Goal: Information Seeking & Learning: Learn about a topic

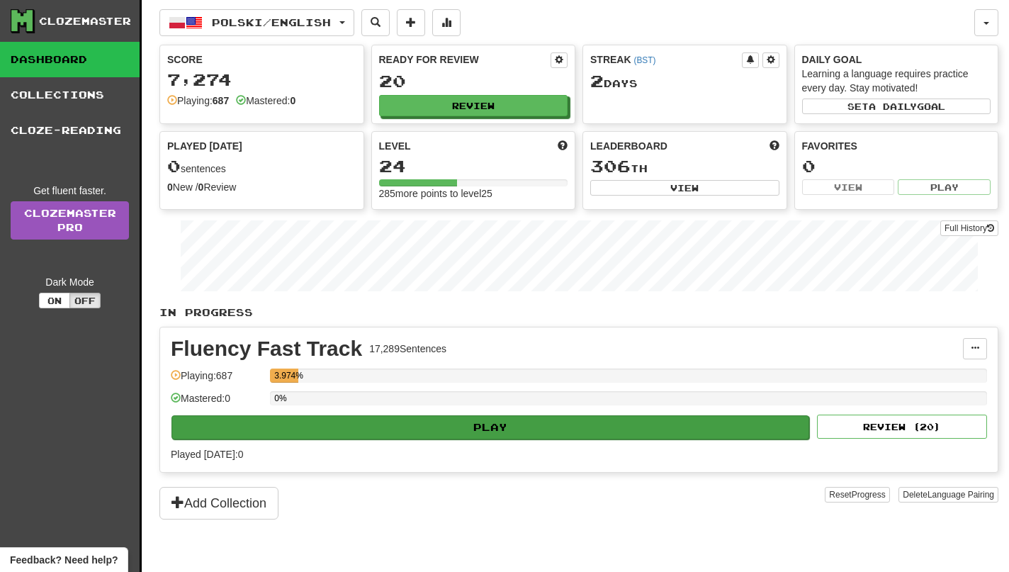
click at [536, 436] on button "Play" at bounding box center [490, 427] width 638 height 24
select select "**"
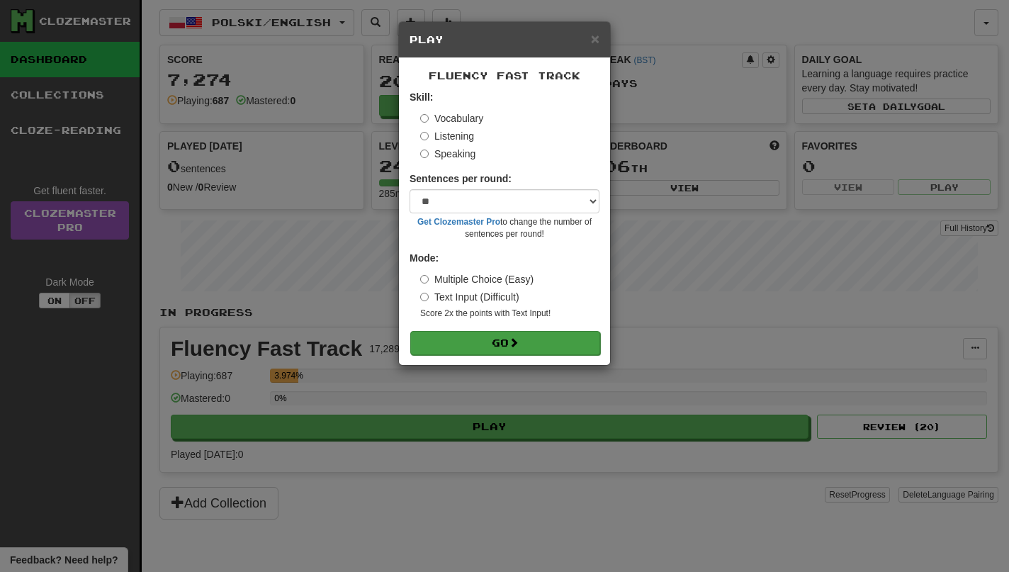
click at [511, 332] on button "Go" at bounding box center [505, 343] width 190 height 24
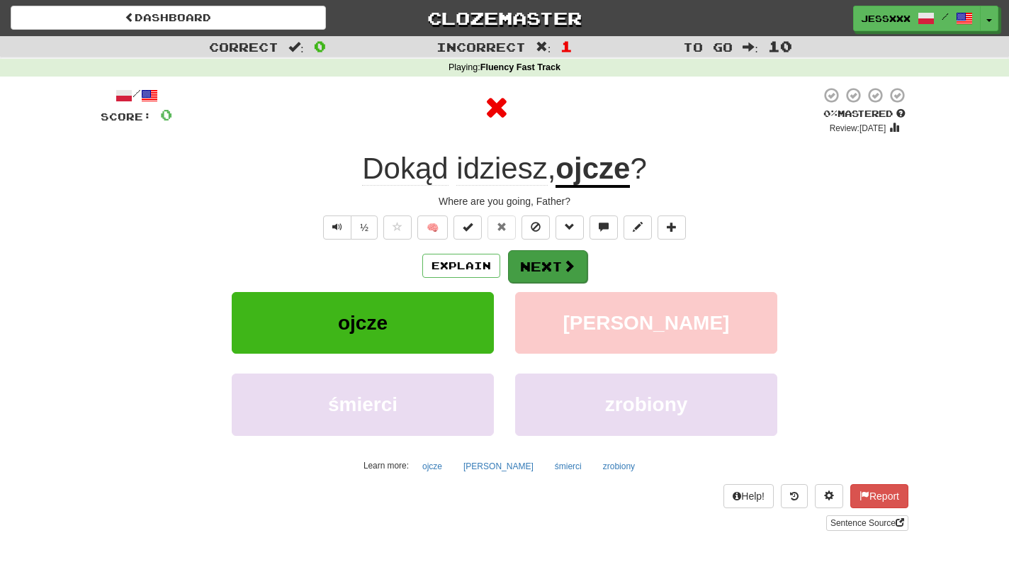
click at [568, 274] on button "Next" at bounding box center [547, 266] width 79 height 33
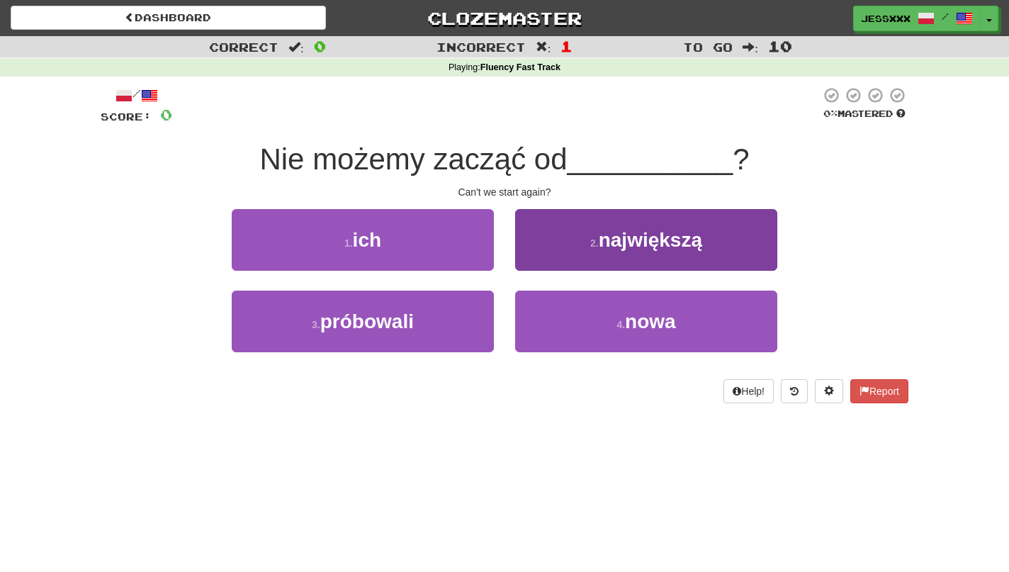
click at [554, 246] on button "2 . największą" at bounding box center [646, 240] width 262 height 62
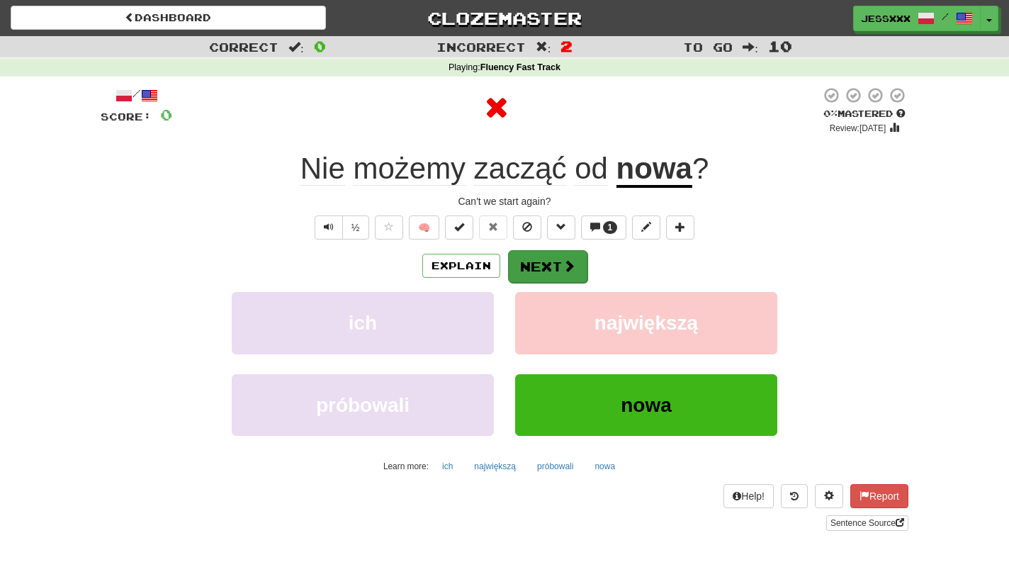
click at [544, 254] on button "Next" at bounding box center [547, 266] width 79 height 33
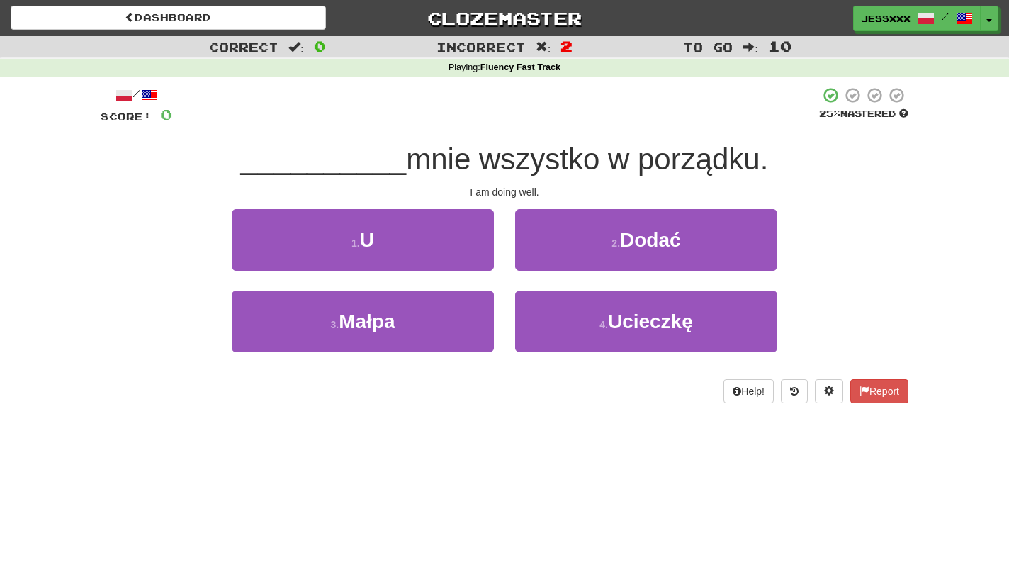
click at [544, 254] on button "2 . Dodać" at bounding box center [646, 240] width 262 height 62
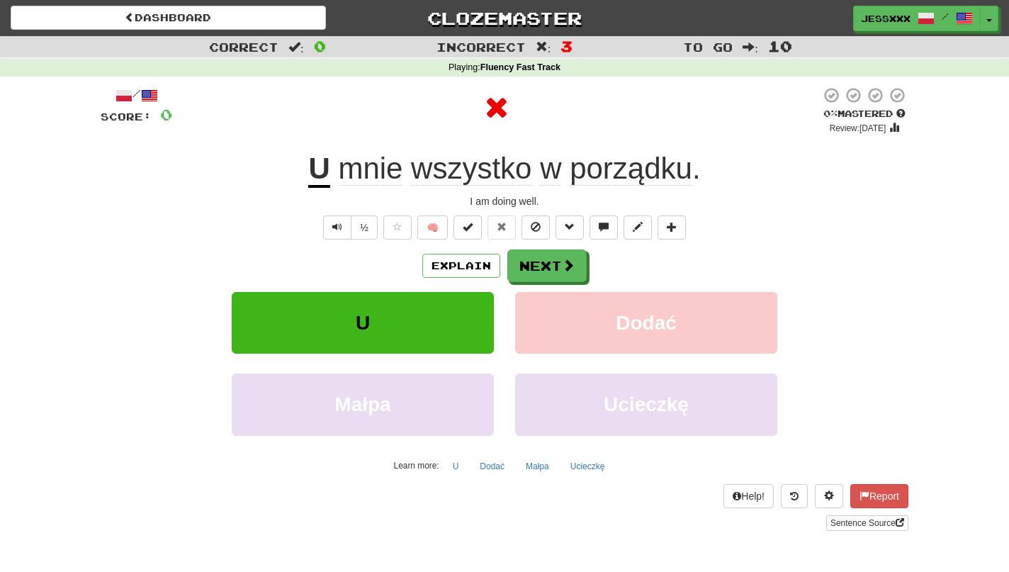
click at [544, 254] on button "Next" at bounding box center [546, 265] width 79 height 33
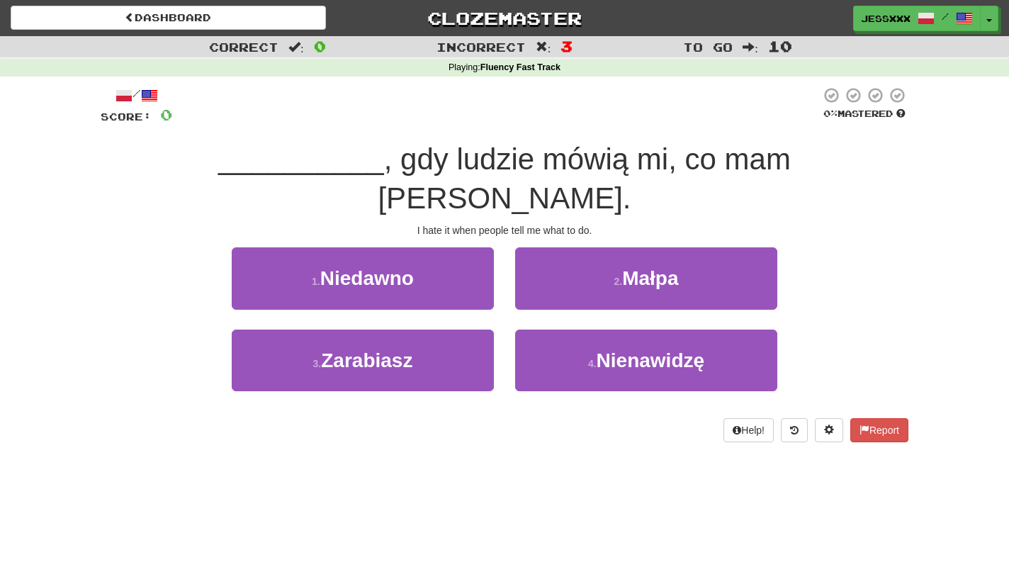
click at [544, 254] on button "2 . [GEOGRAPHIC_DATA]" at bounding box center [646, 278] width 262 height 62
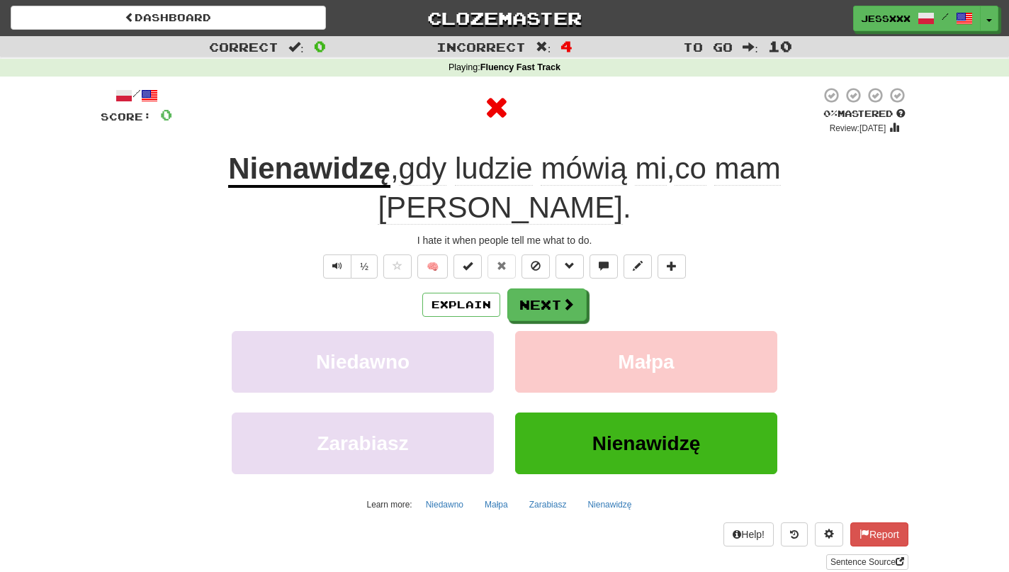
click at [544, 288] on button "Next" at bounding box center [546, 304] width 79 height 33
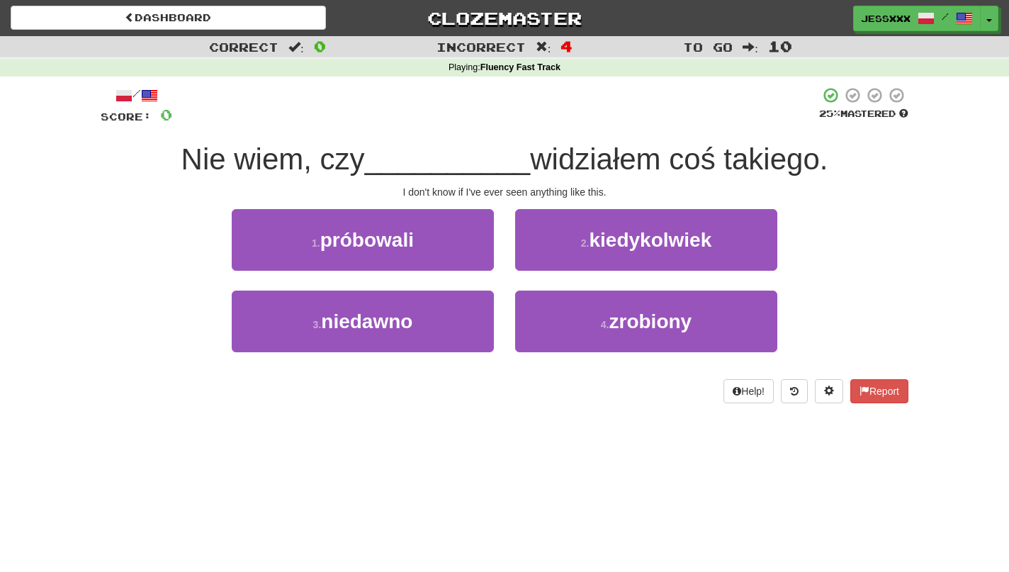
click at [544, 254] on button "2 . kiedykolwiek" at bounding box center [646, 240] width 262 height 62
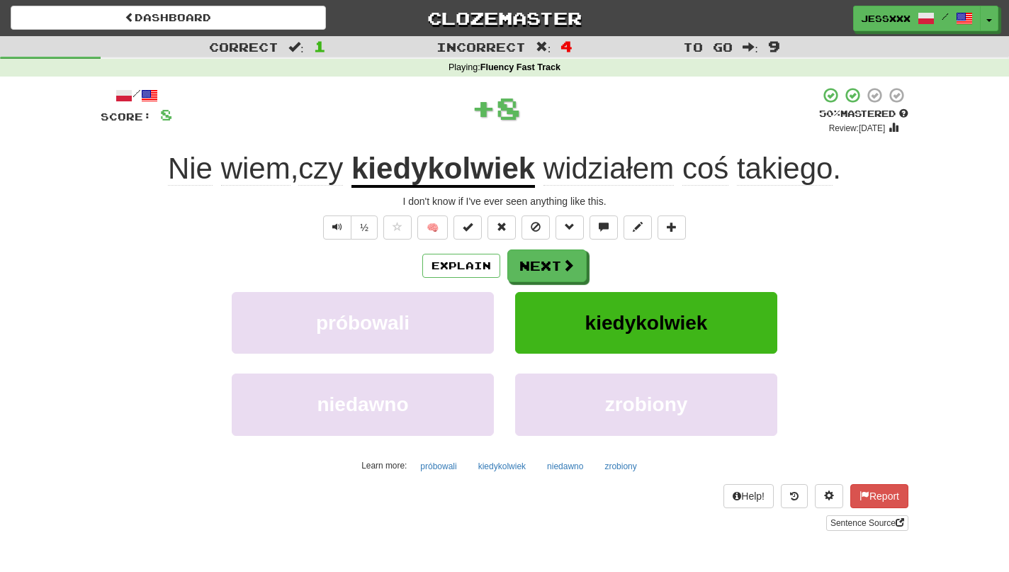
click at [544, 254] on button "Next" at bounding box center [546, 265] width 79 height 33
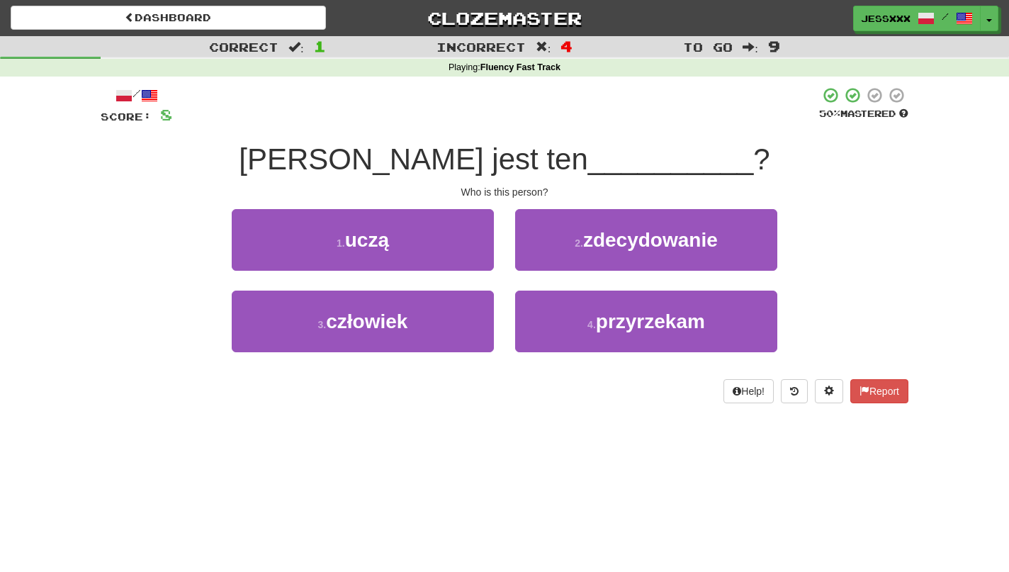
click at [544, 254] on button "2 . zdecydowanie" at bounding box center [646, 240] width 262 height 62
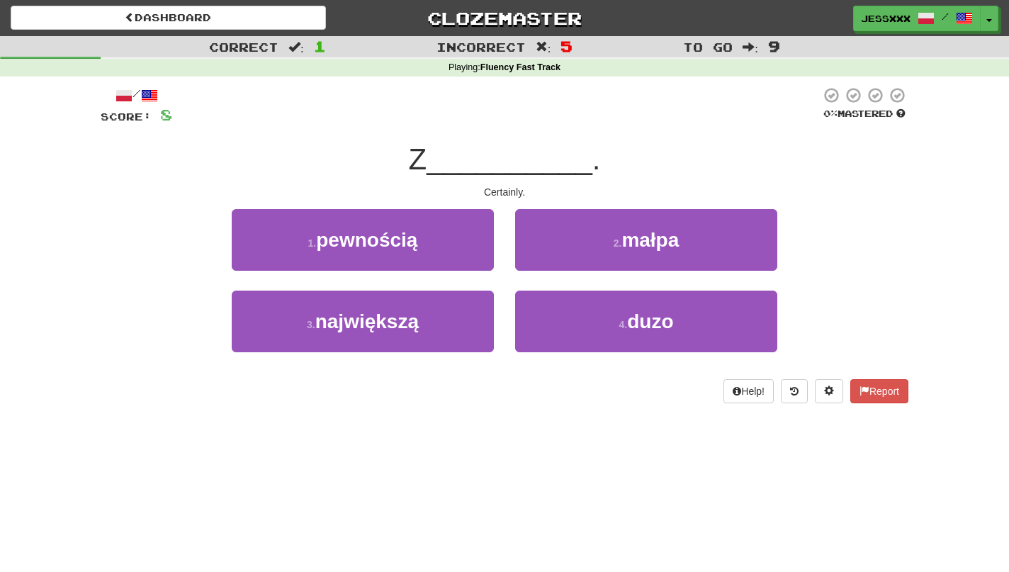
click at [544, 254] on button "2 . [GEOGRAPHIC_DATA]" at bounding box center [646, 240] width 262 height 62
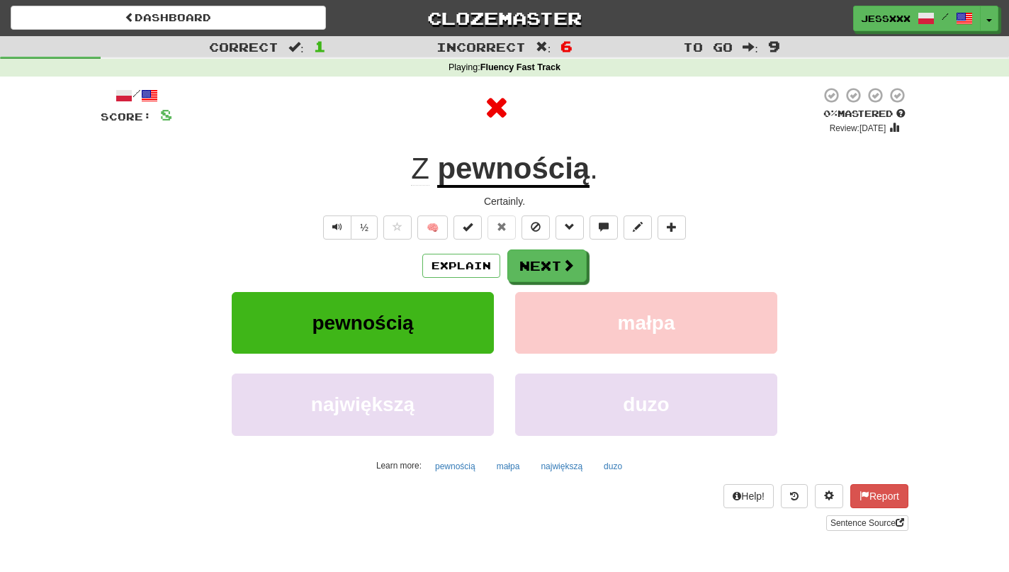
click at [544, 254] on button "Next" at bounding box center [546, 265] width 79 height 33
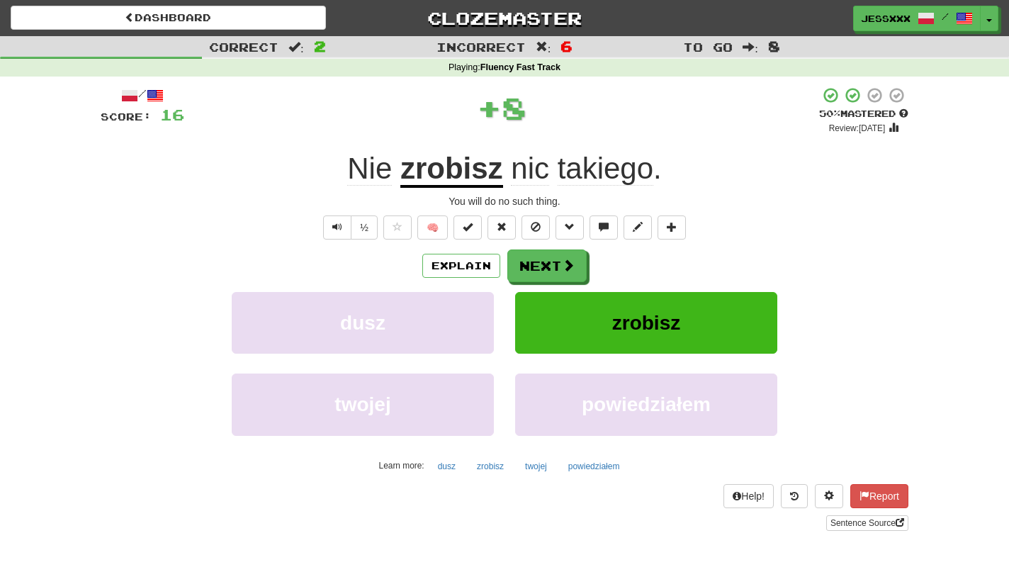
click at [544, 254] on button "Next" at bounding box center [546, 265] width 79 height 33
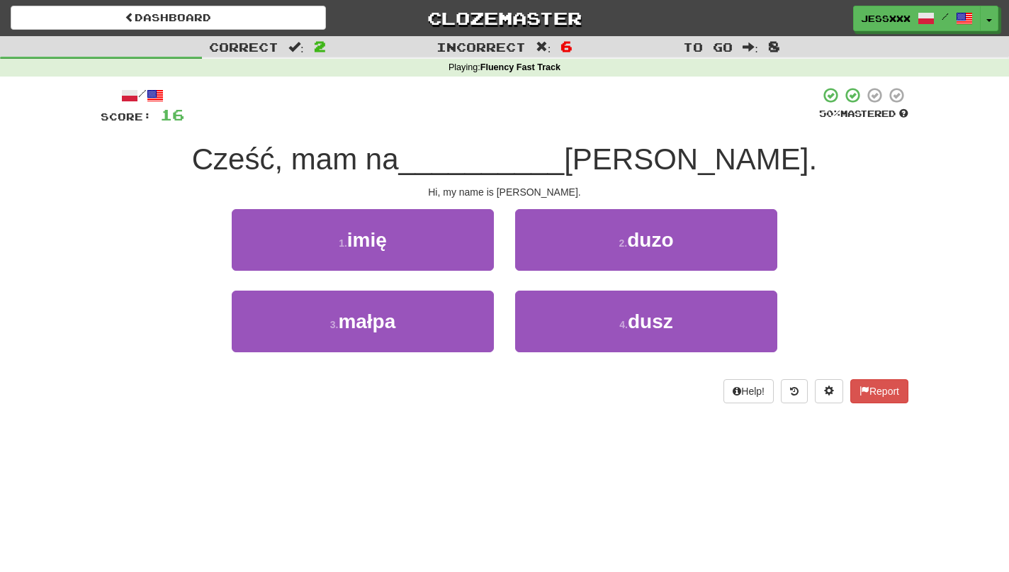
click at [544, 254] on button "2 . duzo" at bounding box center [646, 240] width 262 height 62
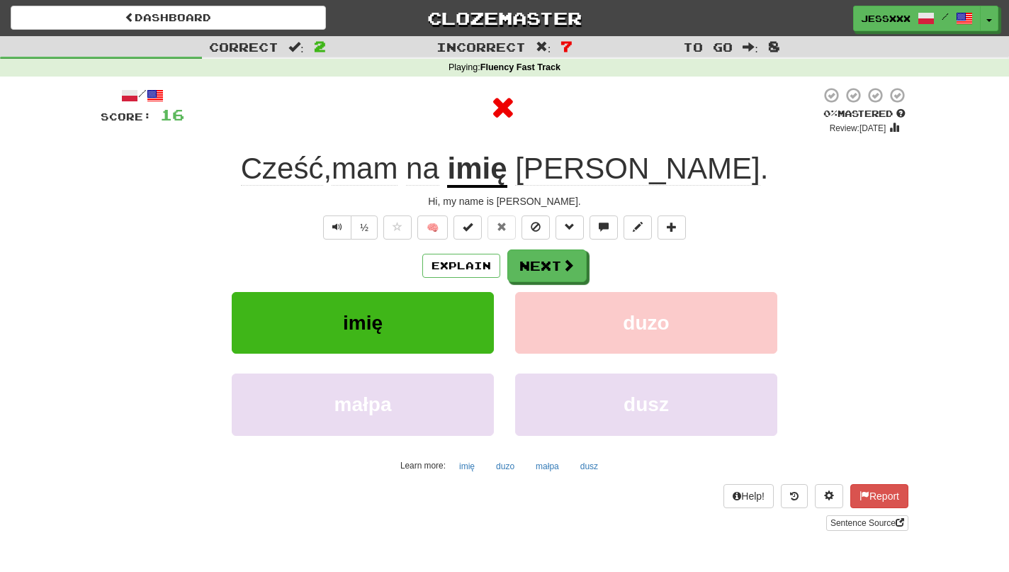
click at [544, 254] on button "Next" at bounding box center [546, 265] width 79 height 33
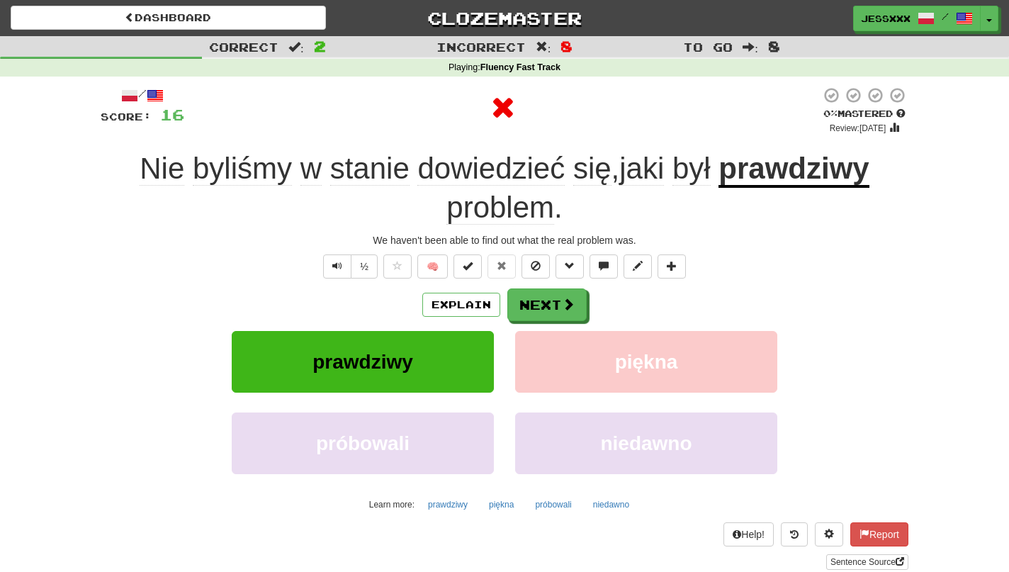
click at [544, 254] on button at bounding box center [536, 266] width 28 height 24
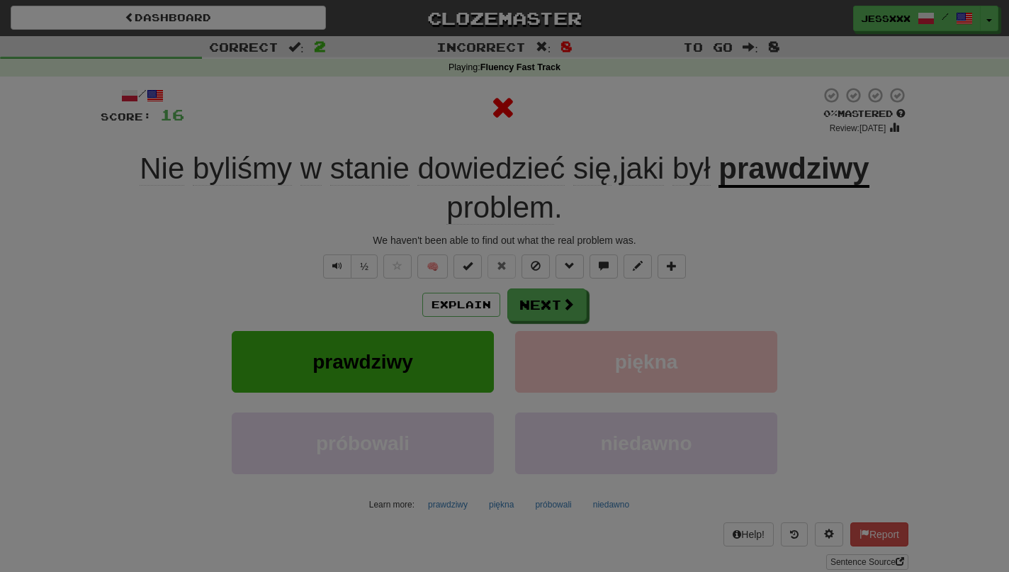
click at [544, 254] on div at bounding box center [504, 286] width 1009 height 572
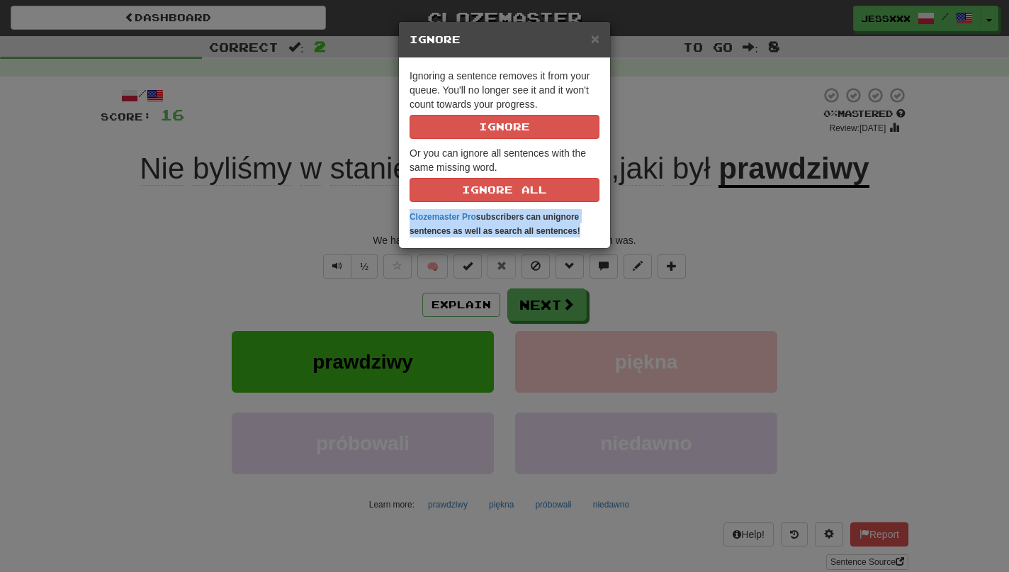
click at [544, 254] on div "× Ignore Ignoring a sentence removes it from your queue. You'll no longer see i…" at bounding box center [504, 286] width 1009 height 572
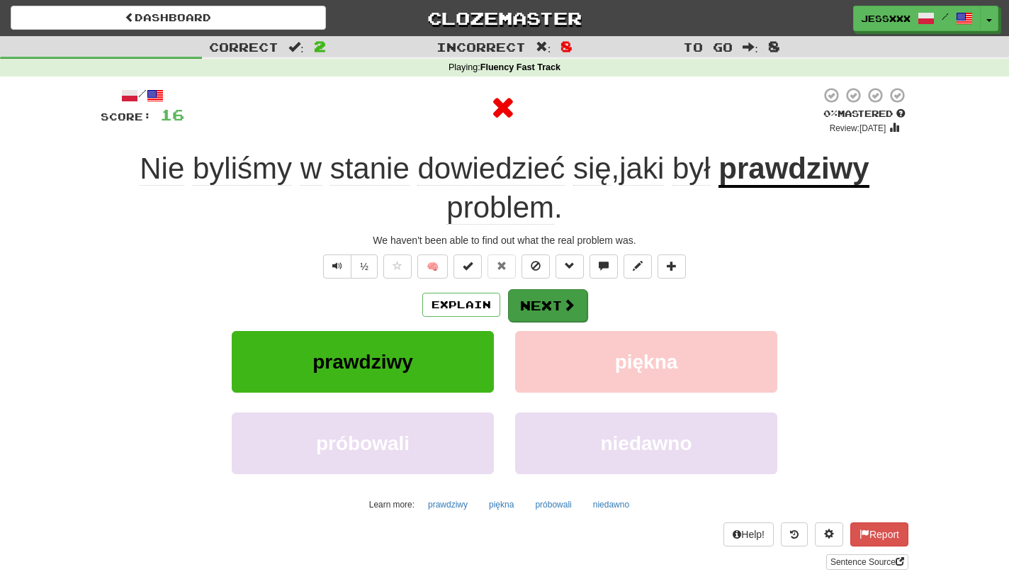
click at [551, 308] on button "Next" at bounding box center [547, 305] width 79 height 33
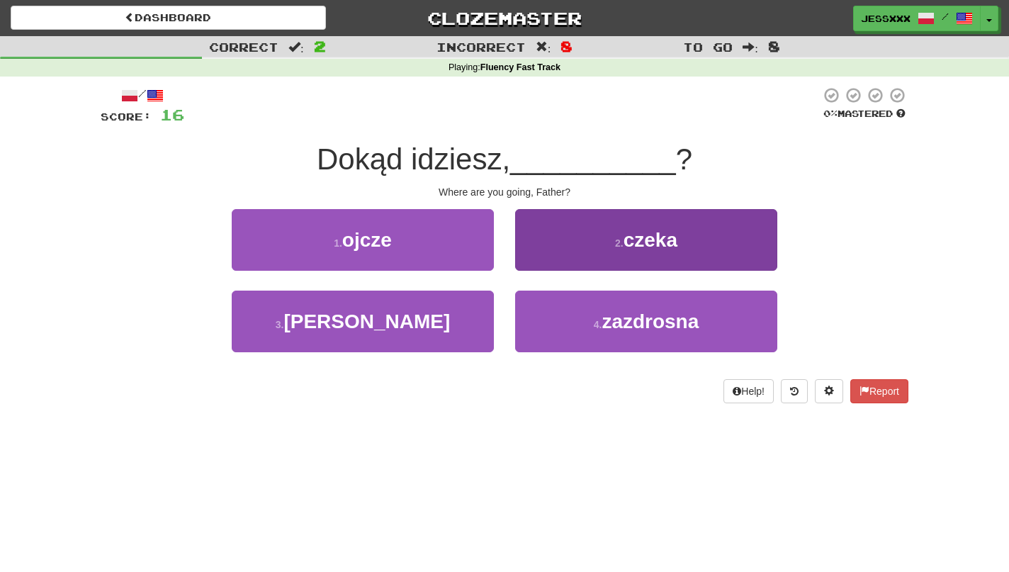
click at [526, 259] on button "2 . [GEOGRAPHIC_DATA]" at bounding box center [646, 240] width 262 height 62
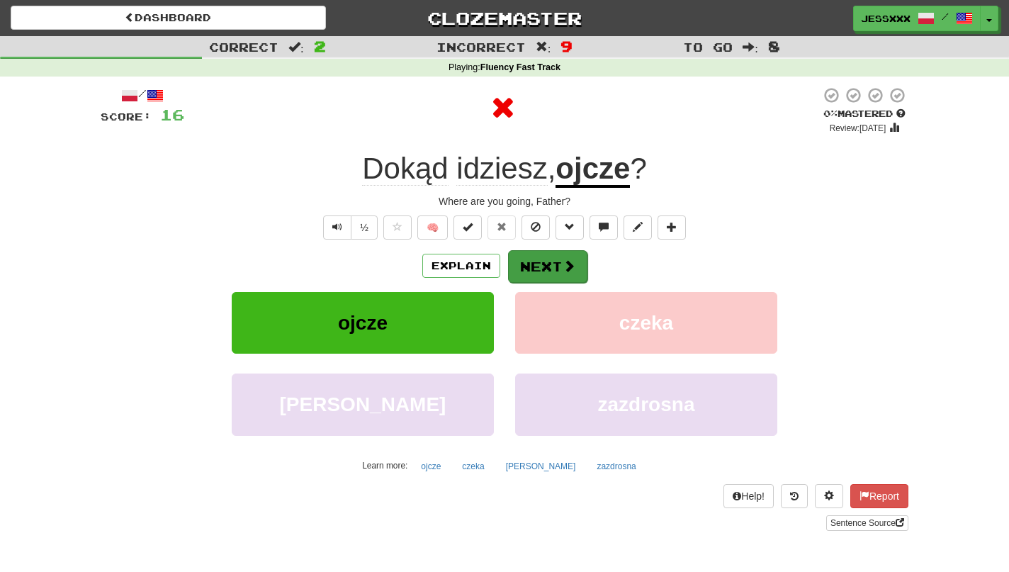
click at [528, 262] on button "Next" at bounding box center [547, 266] width 79 height 33
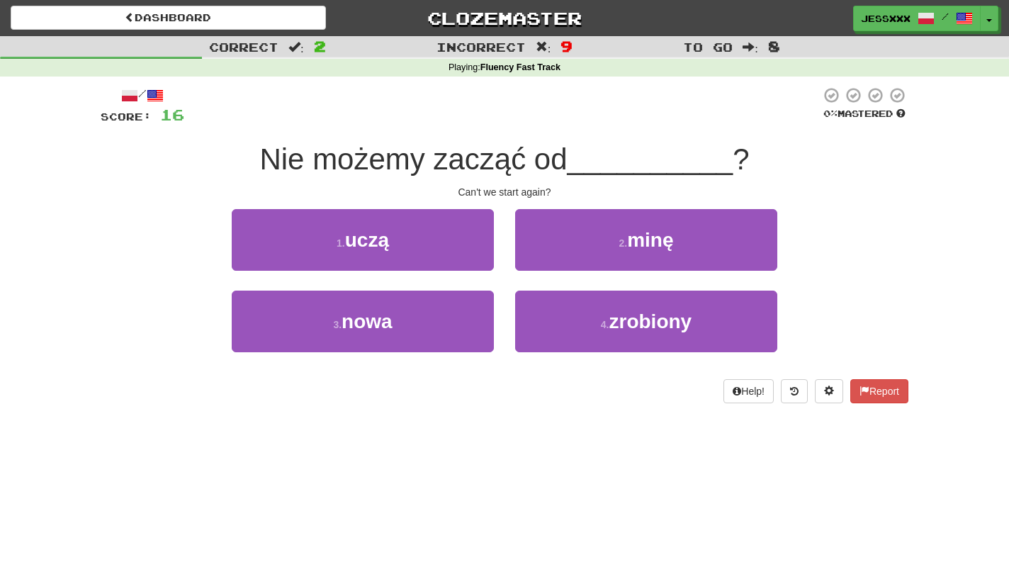
click at [528, 262] on button "2 . minę" at bounding box center [646, 240] width 262 height 62
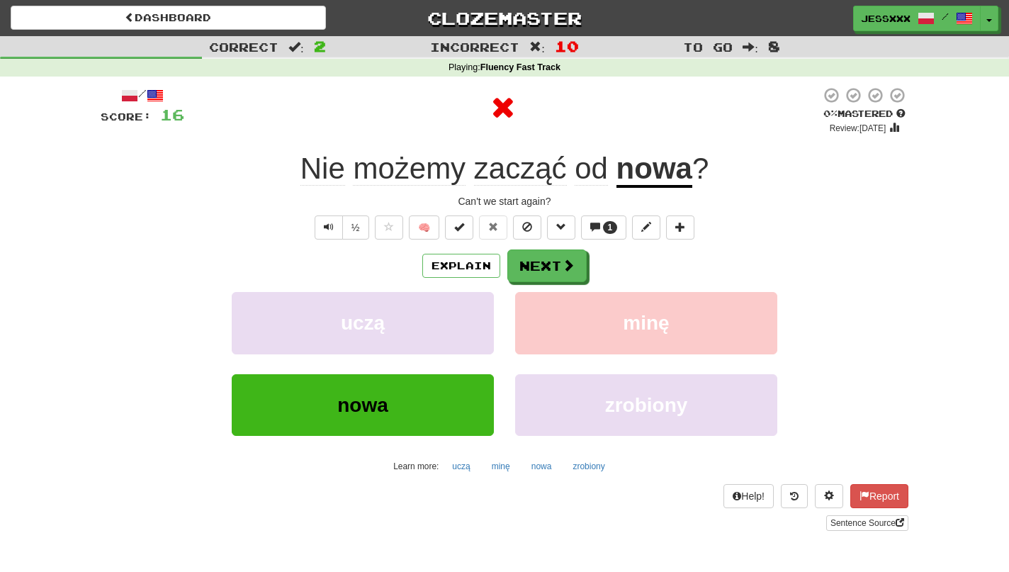
click at [528, 262] on button "Next" at bounding box center [546, 265] width 79 height 33
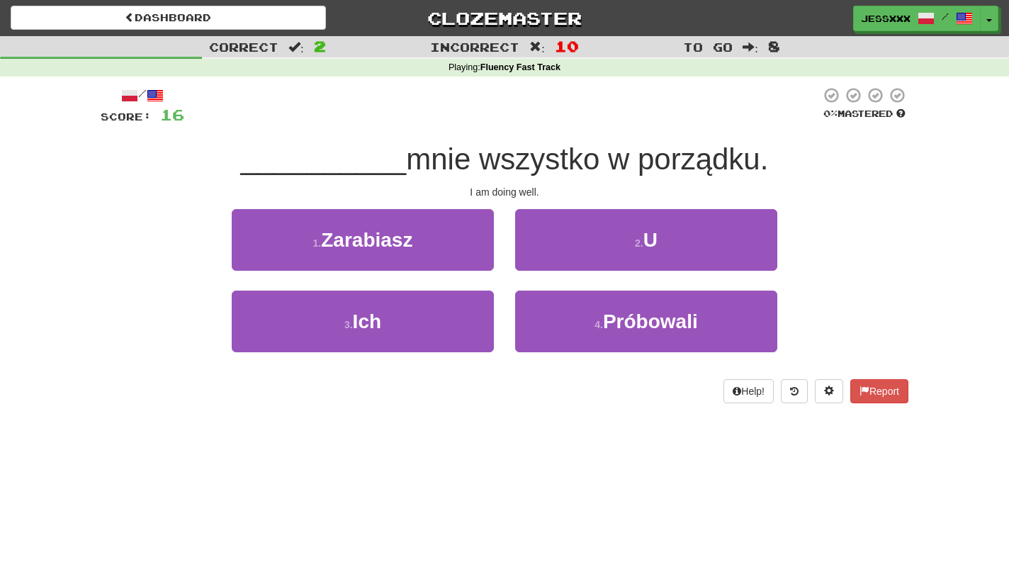
click at [528, 262] on button "2 . U" at bounding box center [646, 240] width 262 height 62
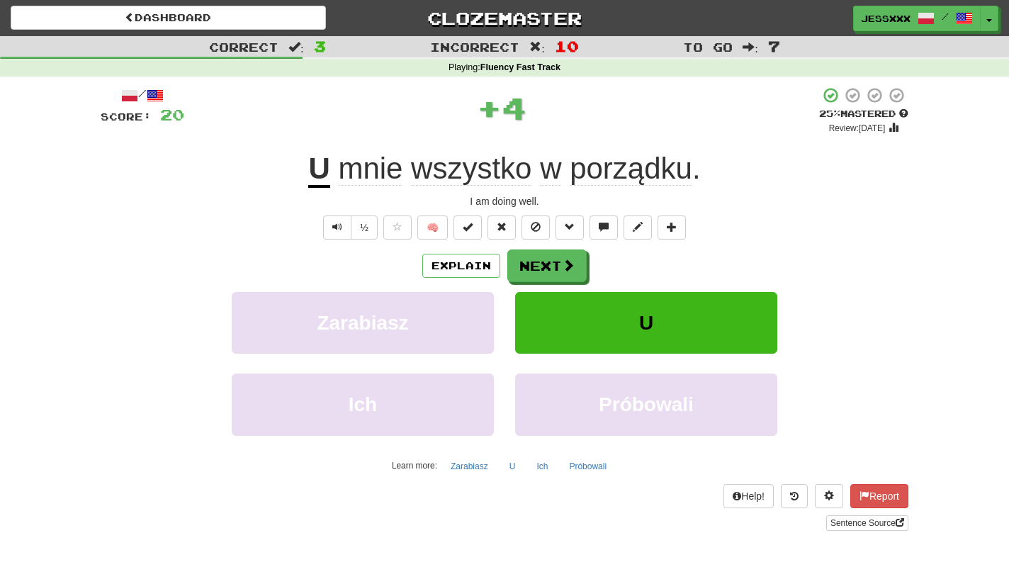
click at [528, 262] on button "Next" at bounding box center [546, 265] width 79 height 33
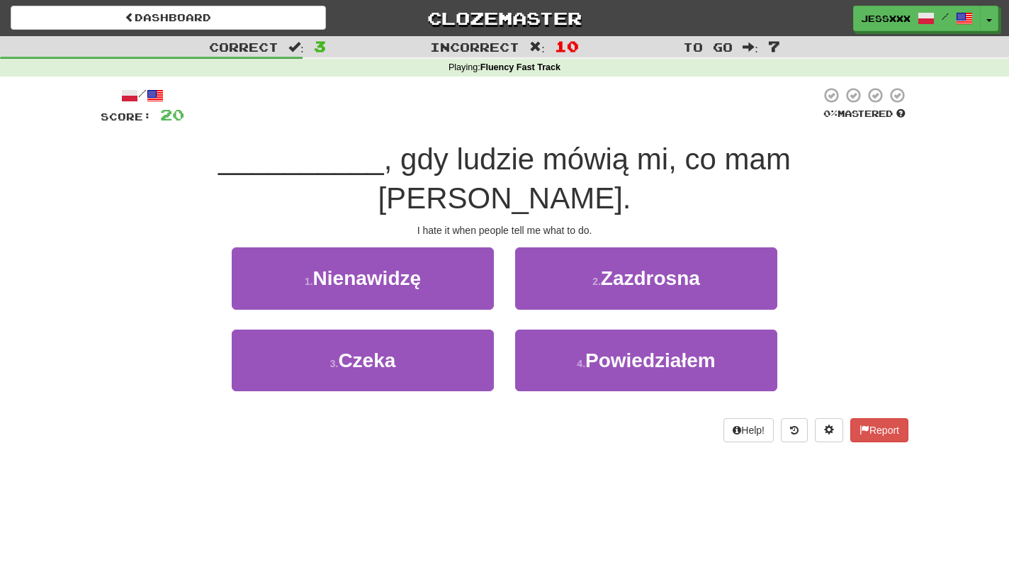
click at [528, 262] on button "2 . [GEOGRAPHIC_DATA]" at bounding box center [646, 278] width 262 height 62
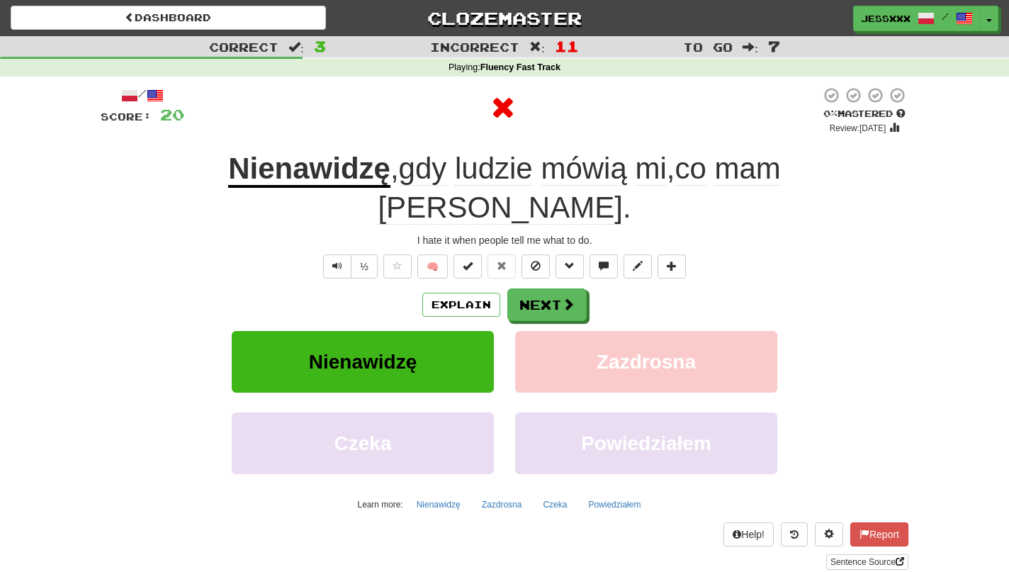
click at [528, 288] on button "Next" at bounding box center [546, 304] width 79 height 33
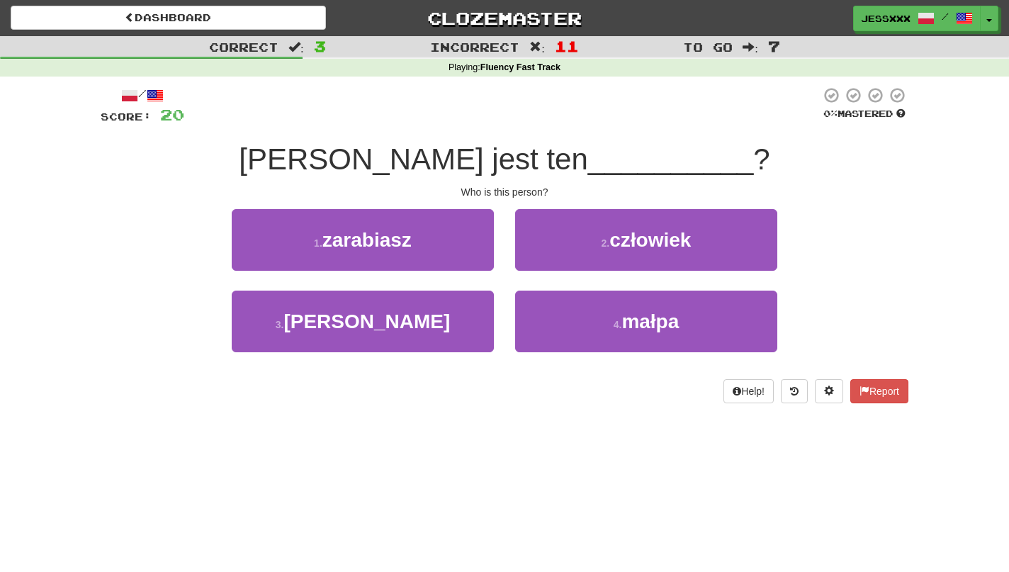
click at [528, 262] on button "2 . człowiek" at bounding box center [646, 240] width 262 height 62
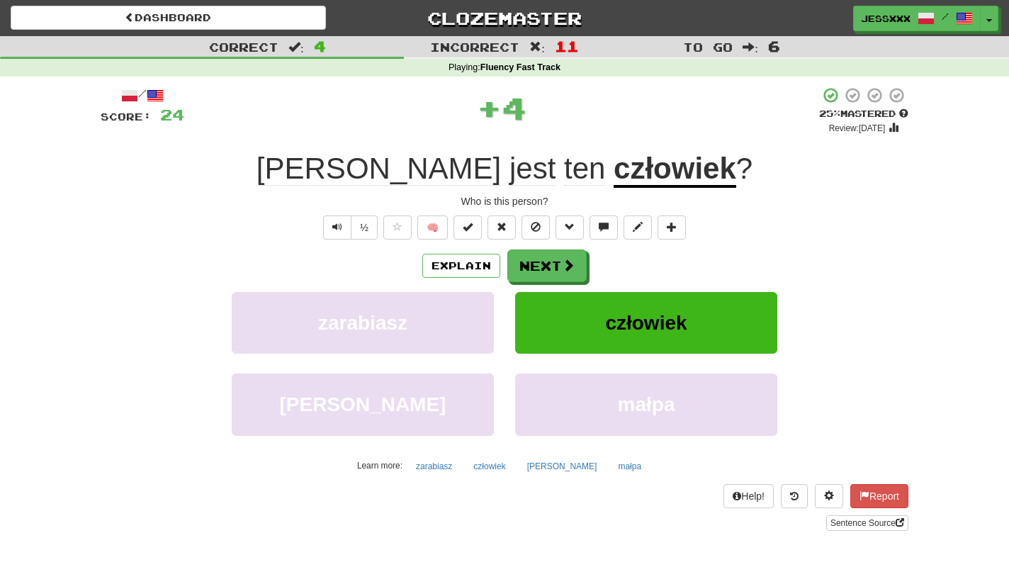
click at [528, 262] on button "Next" at bounding box center [546, 265] width 79 height 33
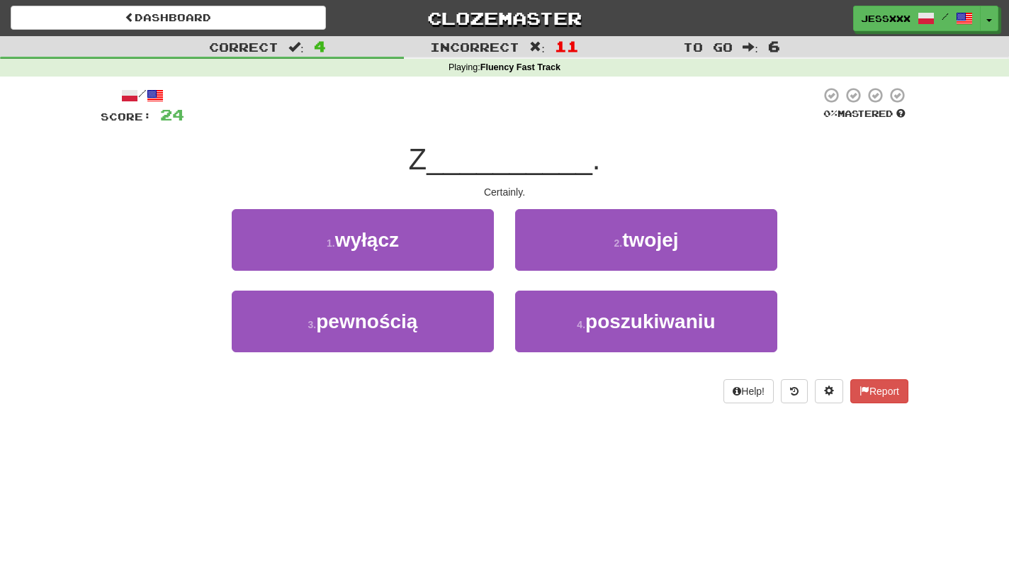
click at [528, 262] on button "2 . twojej" at bounding box center [646, 240] width 262 height 62
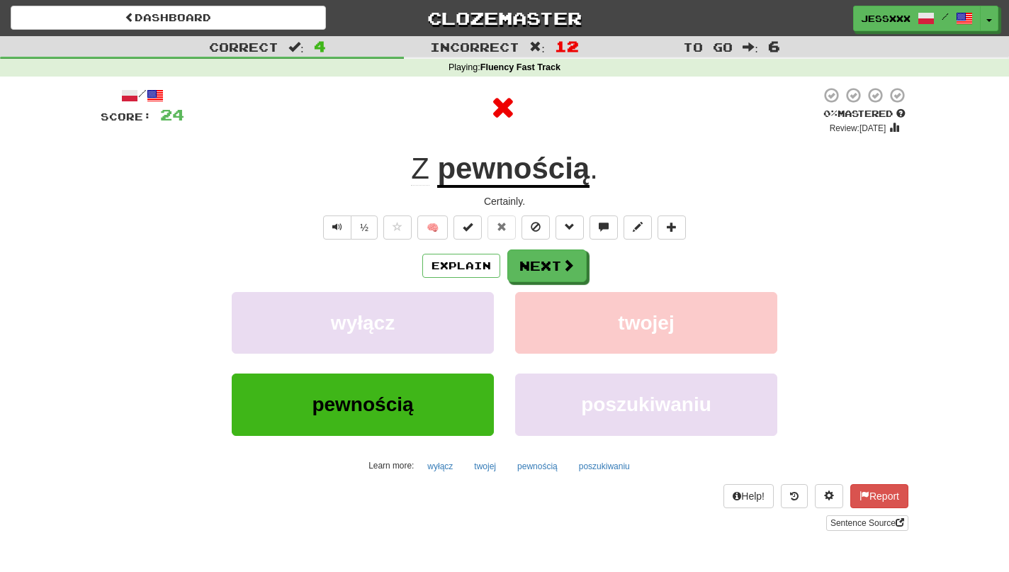
click at [528, 262] on button "Next" at bounding box center [546, 265] width 79 height 33
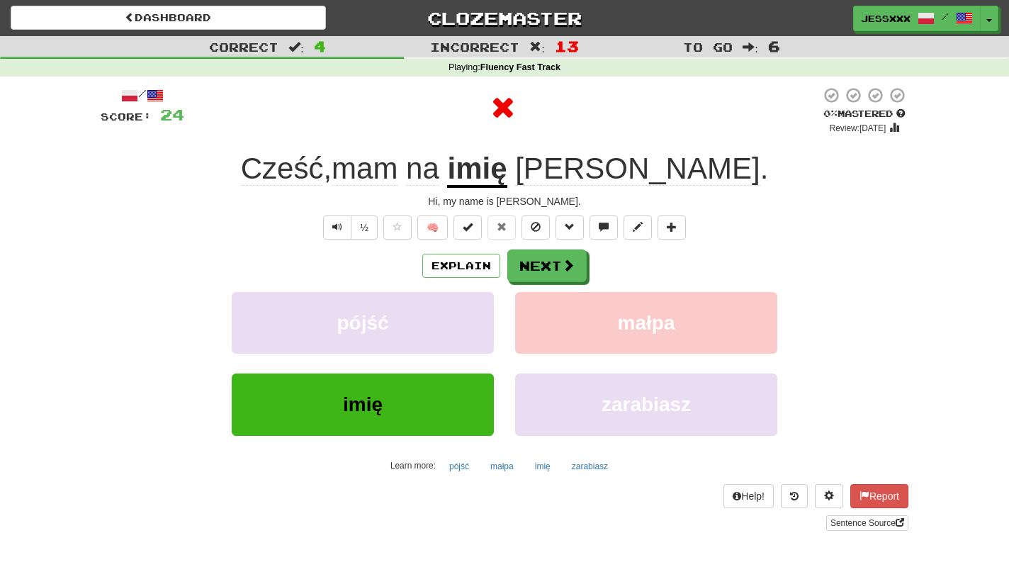
click at [528, 262] on button "Next" at bounding box center [546, 265] width 79 height 33
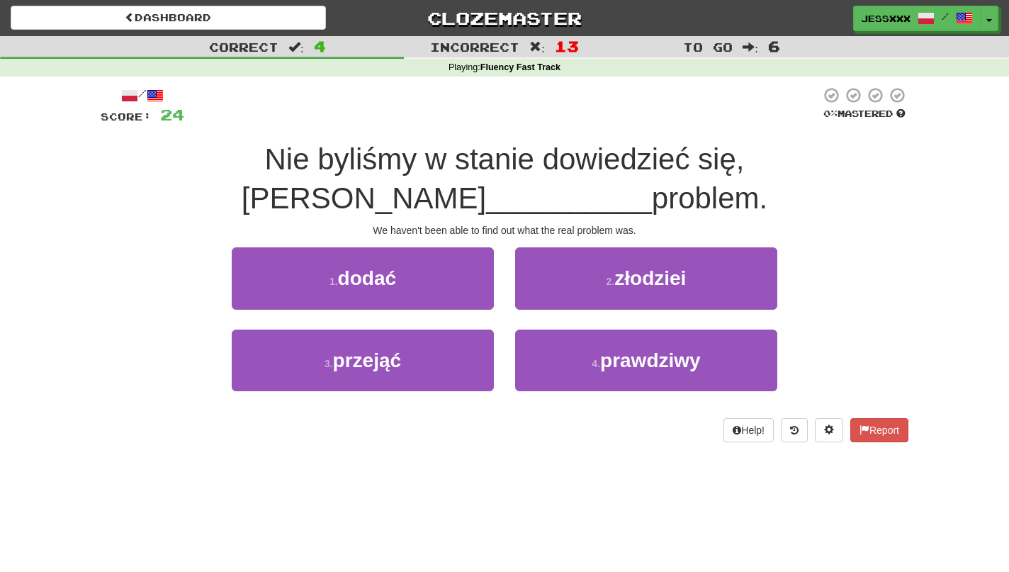
click at [528, 262] on button "2 . złodziei" at bounding box center [646, 278] width 262 height 62
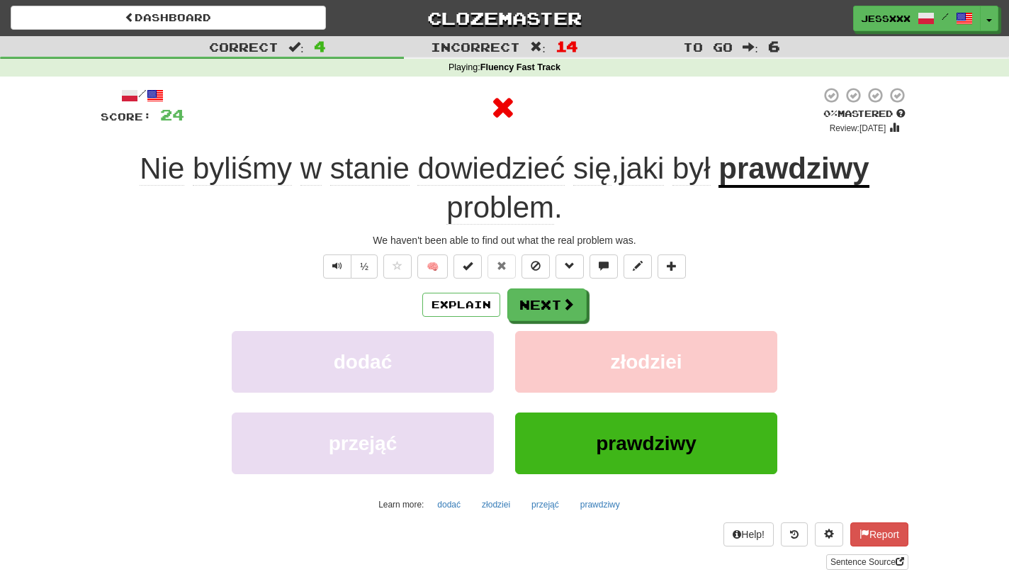
click at [528, 262] on button at bounding box center [536, 266] width 28 height 24
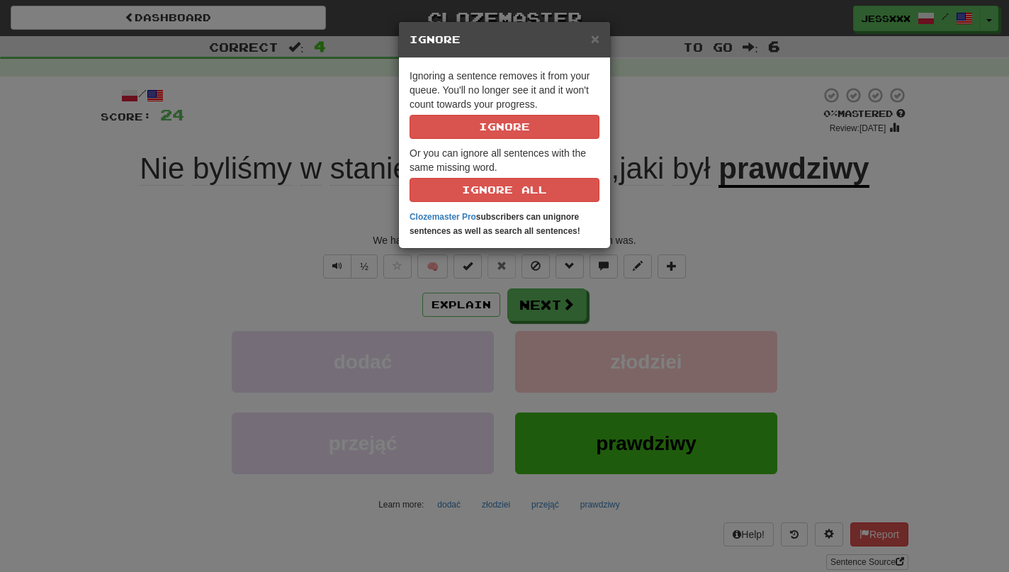
click at [553, 303] on div "× Ignore Ignoring a sentence removes it from your queue. You'll no longer see i…" at bounding box center [504, 286] width 1009 height 572
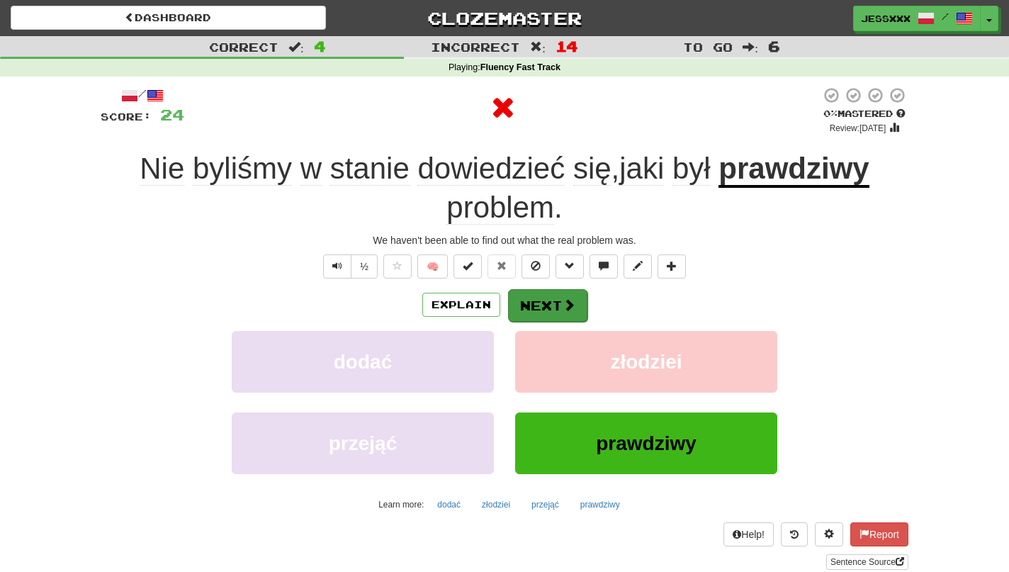
click at [527, 314] on button "Next" at bounding box center [547, 305] width 79 height 33
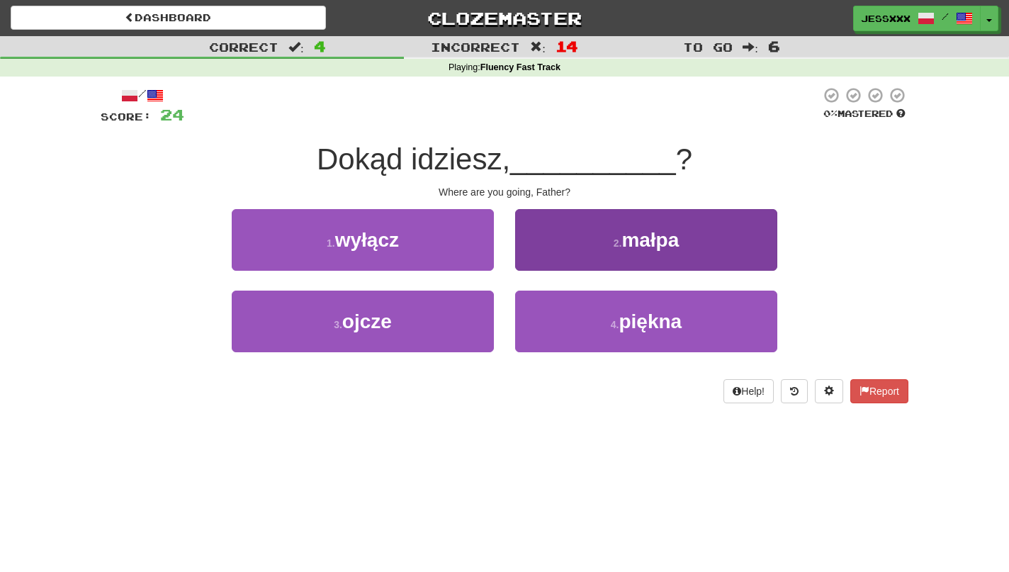
click at [538, 246] on button "2 . [GEOGRAPHIC_DATA]" at bounding box center [646, 240] width 262 height 62
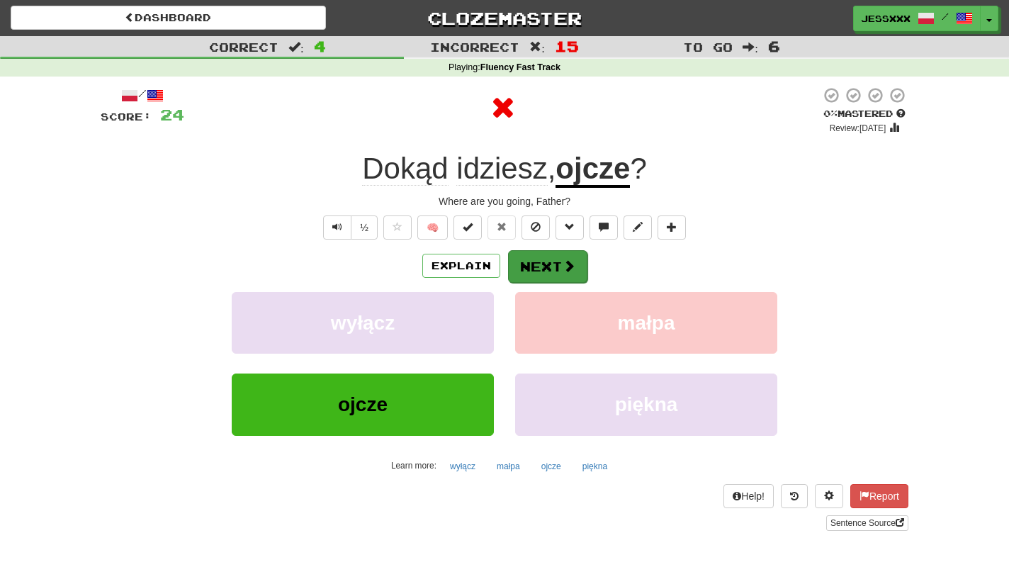
click at [531, 265] on button "Next" at bounding box center [547, 266] width 79 height 33
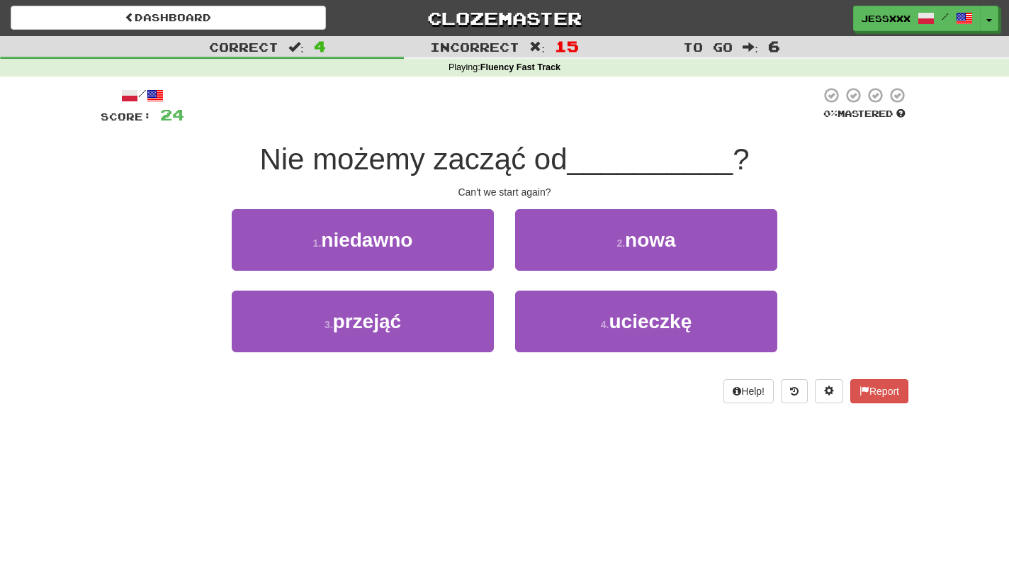
click at [531, 265] on button "2 . nowa" at bounding box center [646, 240] width 262 height 62
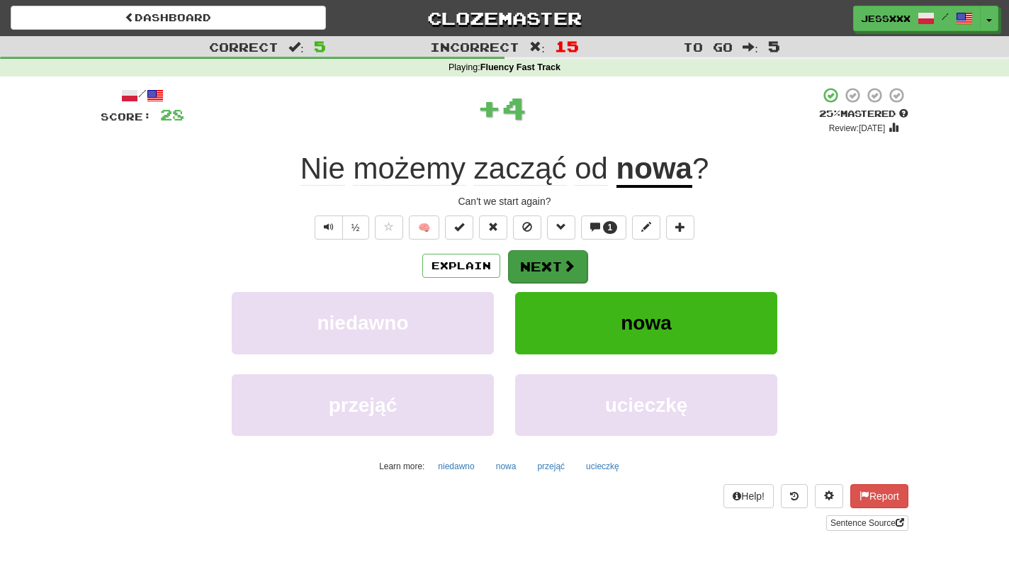
click at [531, 274] on button "Next" at bounding box center [547, 266] width 79 height 33
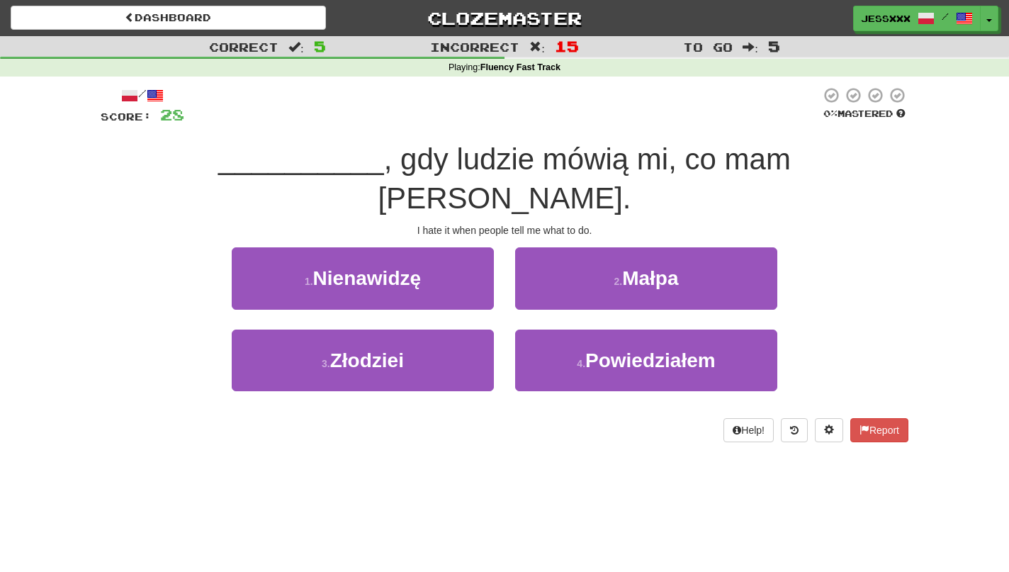
click at [531, 277] on div "2 . [GEOGRAPHIC_DATA]" at bounding box center [646, 287] width 283 height 81
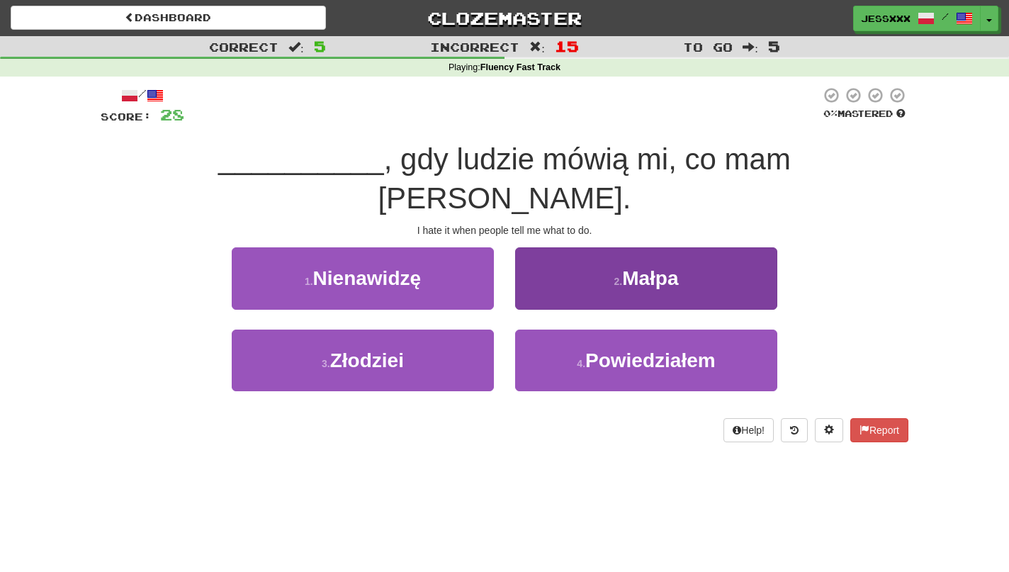
click at [536, 263] on button "2 . [GEOGRAPHIC_DATA]" at bounding box center [646, 278] width 262 height 62
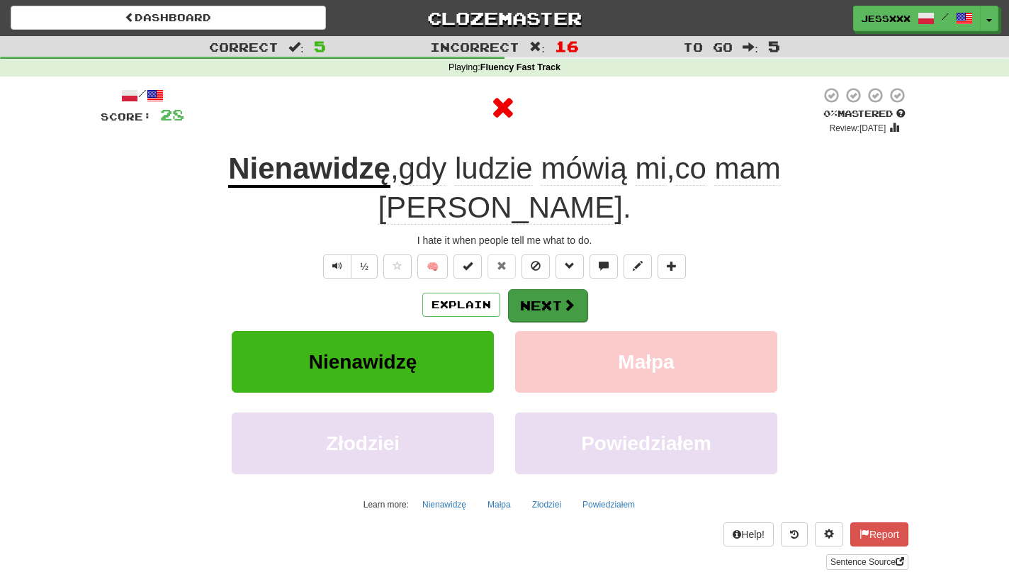
click at [536, 289] on button "Next" at bounding box center [547, 305] width 79 height 33
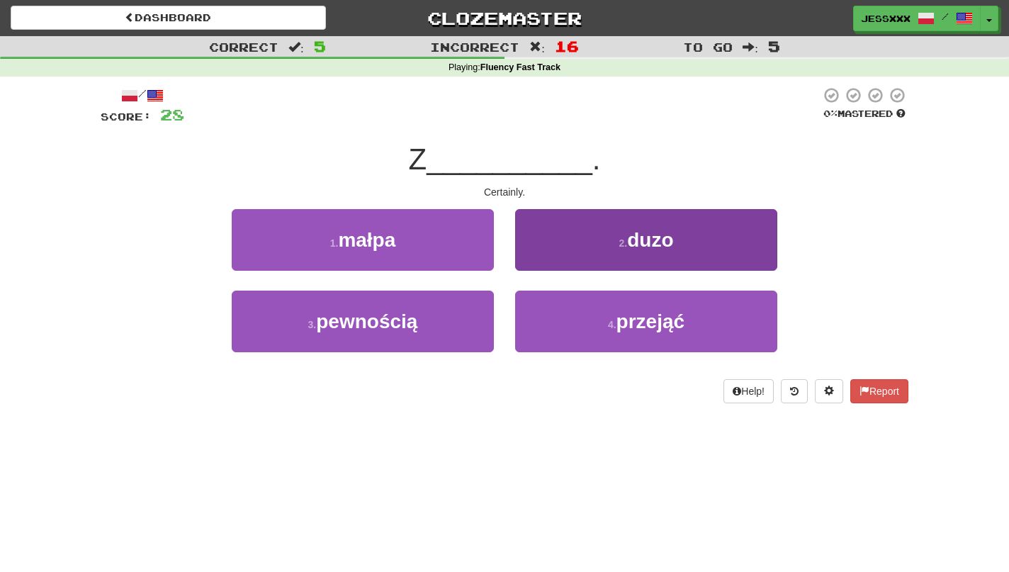
click at [536, 265] on button "2 . duzo" at bounding box center [646, 240] width 262 height 62
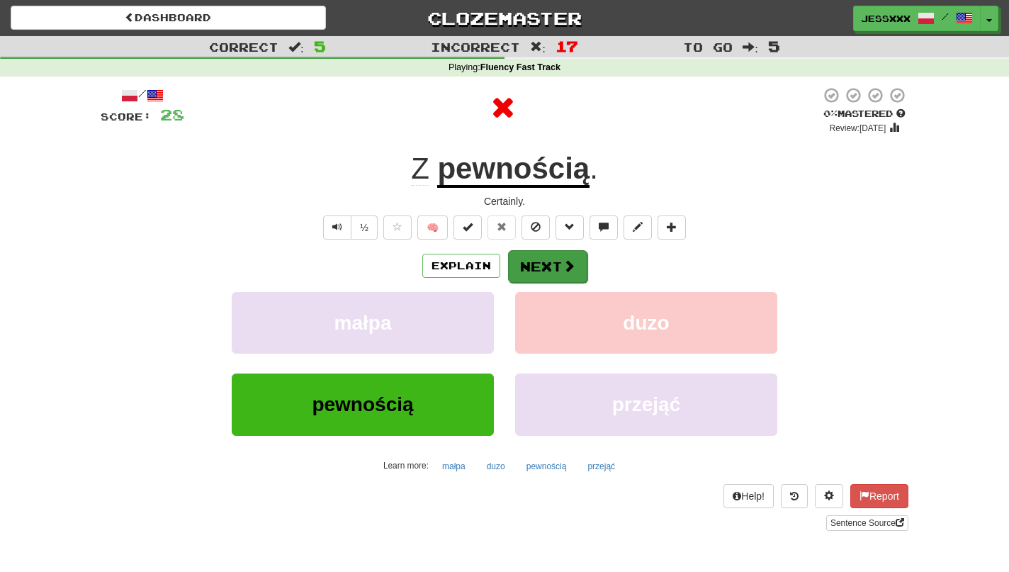
click at [536, 264] on button "Next" at bounding box center [547, 266] width 79 height 33
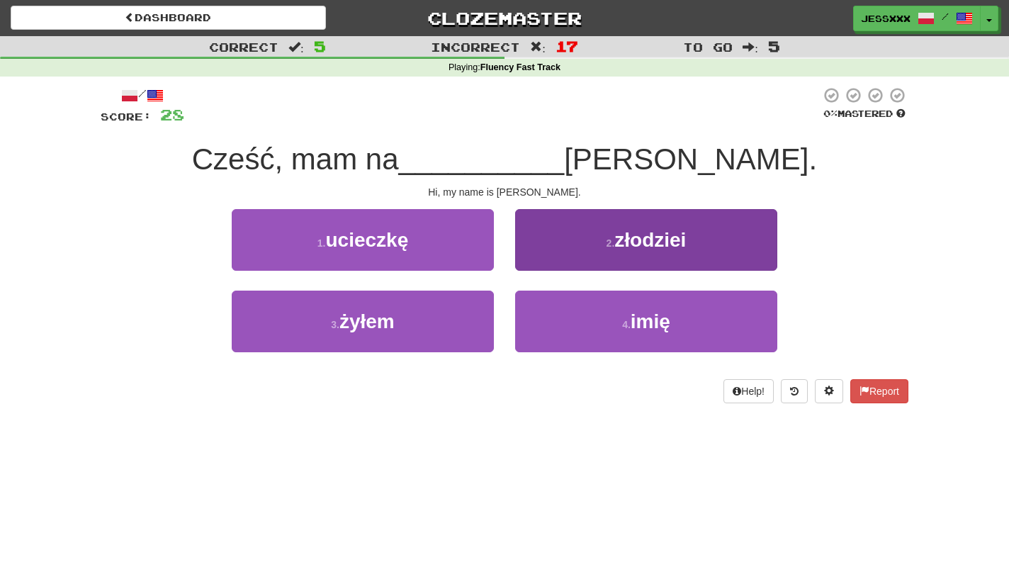
click at [536, 264] on button "2 . złodziei" at bounding box center [646, 240] width 262 height 62
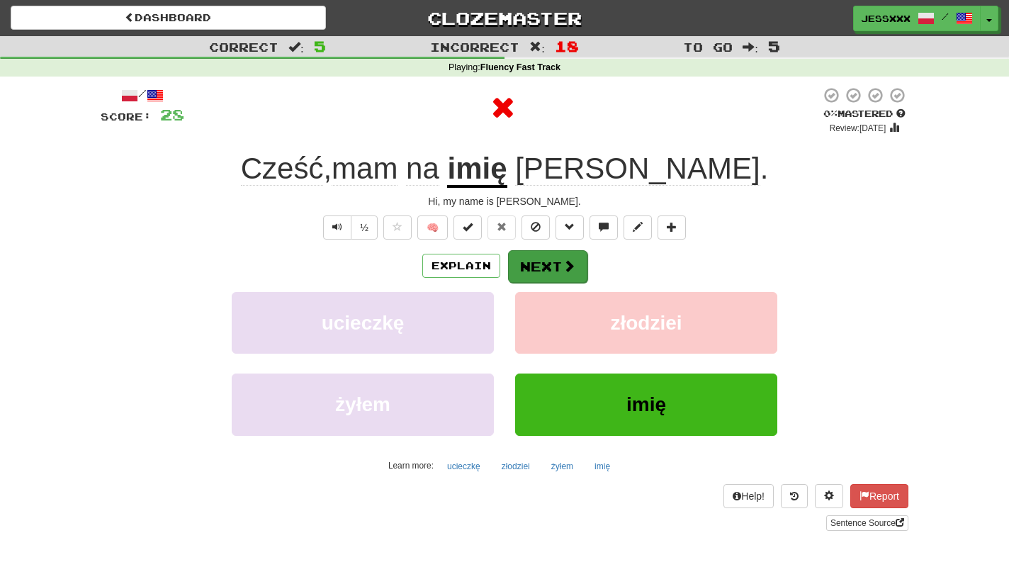
click at [536, 264] on button "Next" at bounding box center [547, 266] width 79 height 33
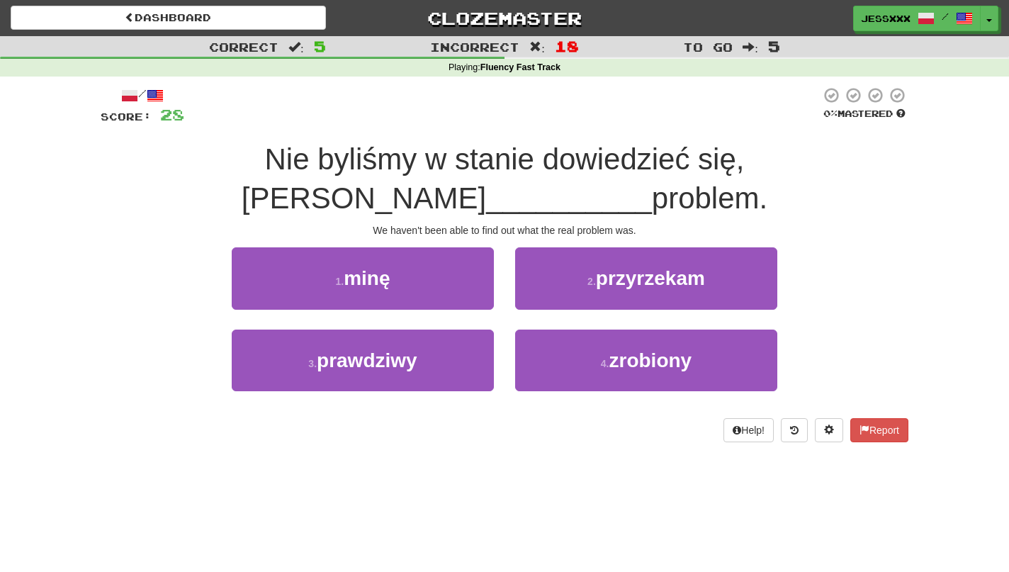
click at [536, 264] on button "2 . przyrzekam" at bounding box center [646, 278] width 262 height 62
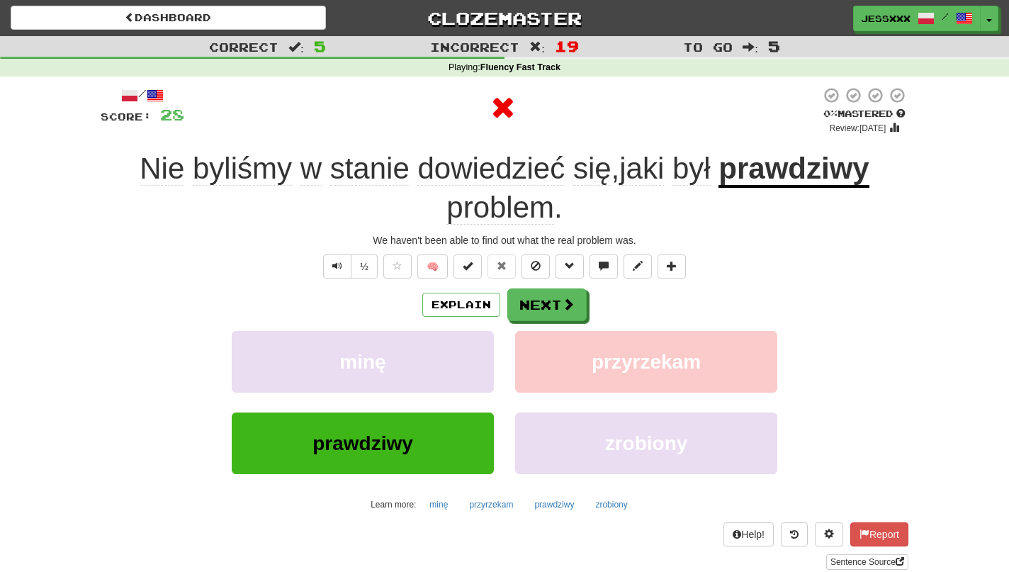
click at [536, 264] on span at bounding box center [536, 266] width 10 height 10
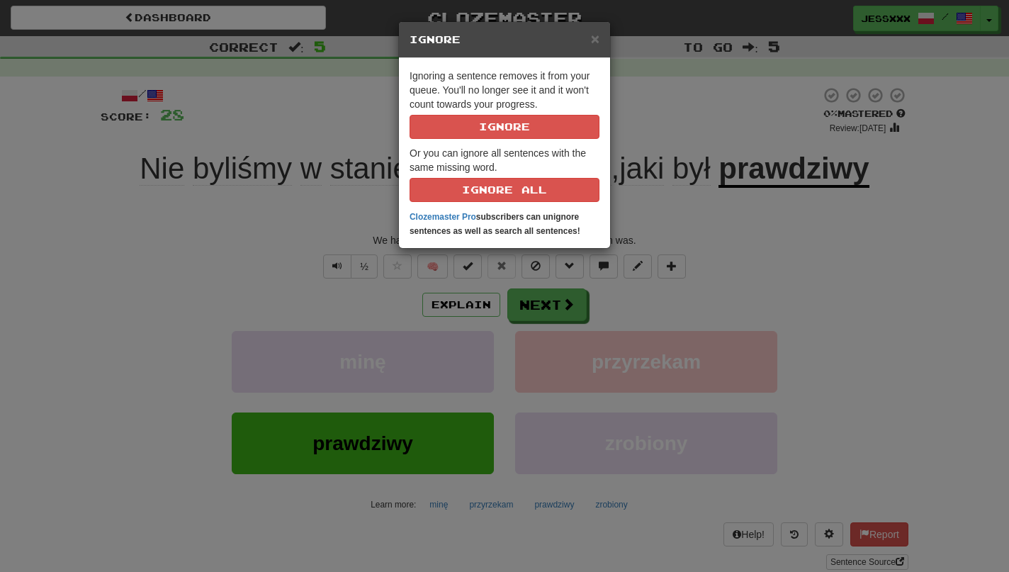
click at [537, 291] on div "× Ignore Ignoring a sentence removes it from your queue. You'll no longer see i…" at bounding box center [504, 286] width 1009 height 572
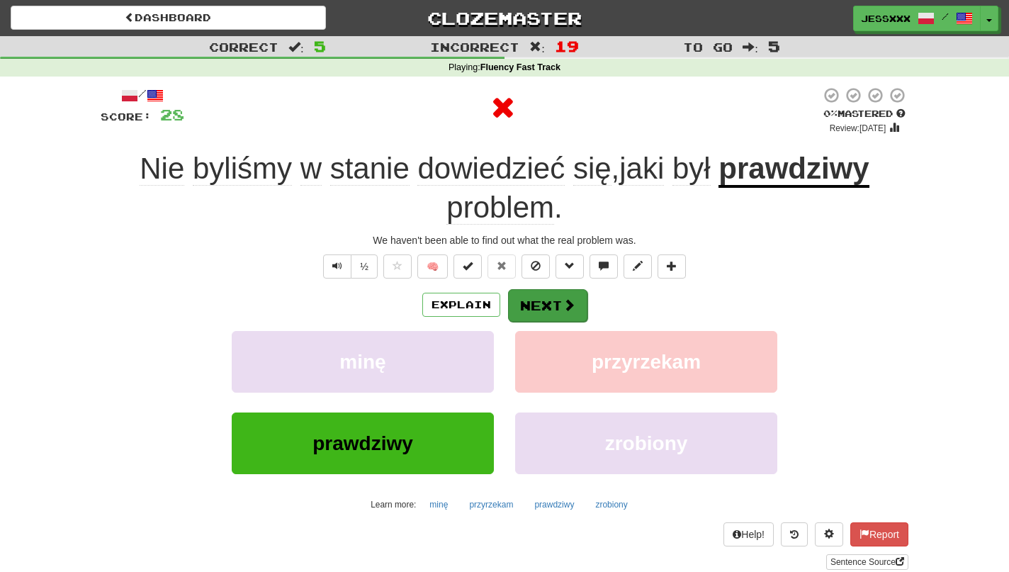
click at [532, 303] on button "Next" at bounding box center [547, 305] width 79 height 33
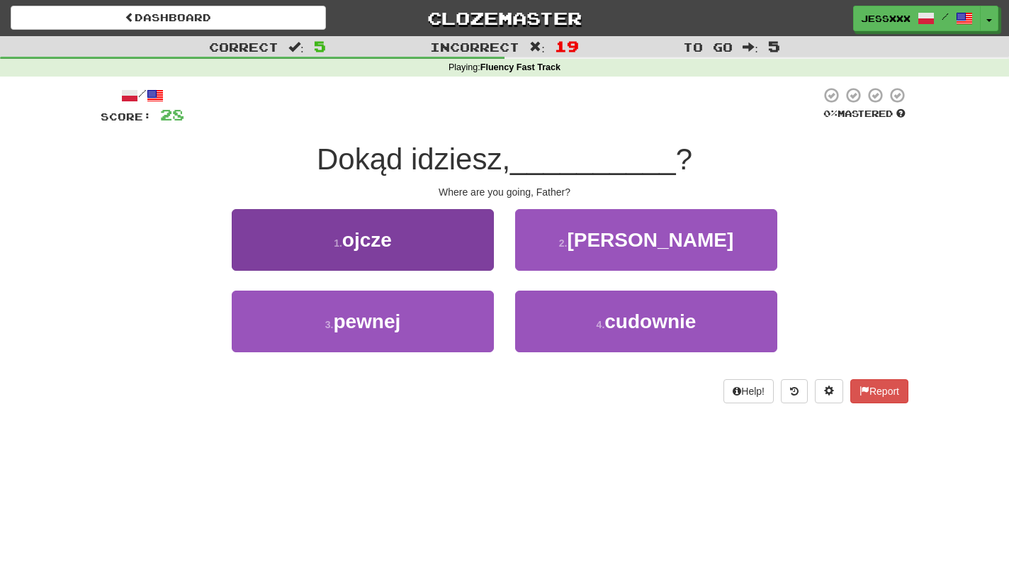
click at [473, 243] on button "1 . [GEOGRAPHIC_DATA]" at bounding box center [363, 240] width 262 height 62
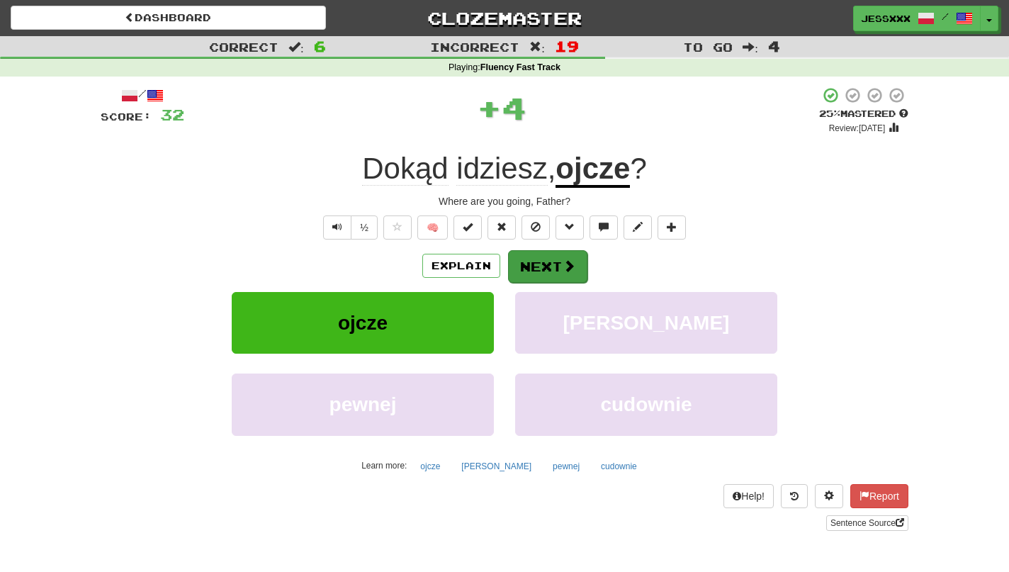
click at [556, 272] on button "Next" at bounding box center [547, 266] width 79 height 33
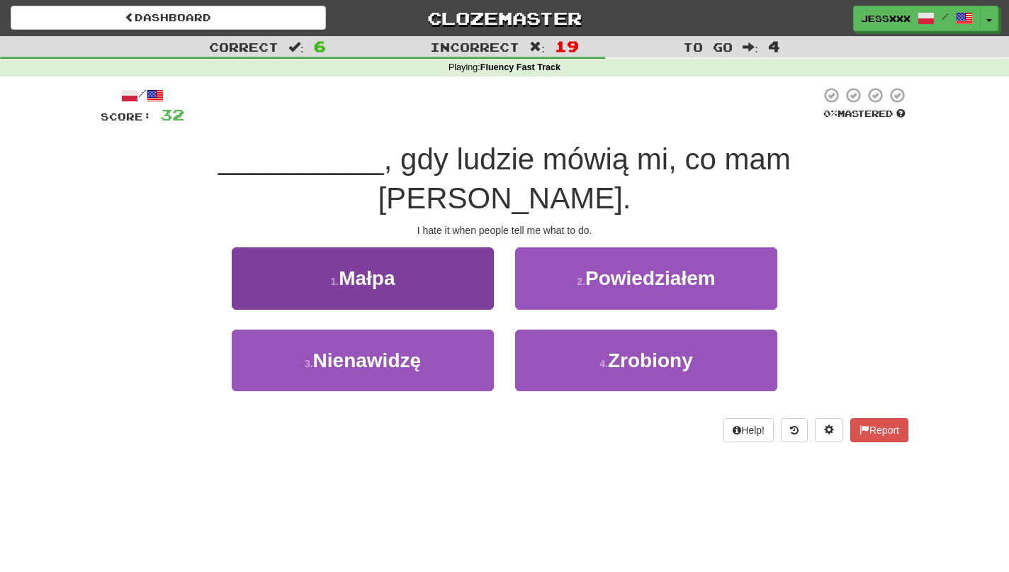
click at [439, 329] on button "3 . Nienawidzę" at bounding box center [363, 360] width 262 height 62
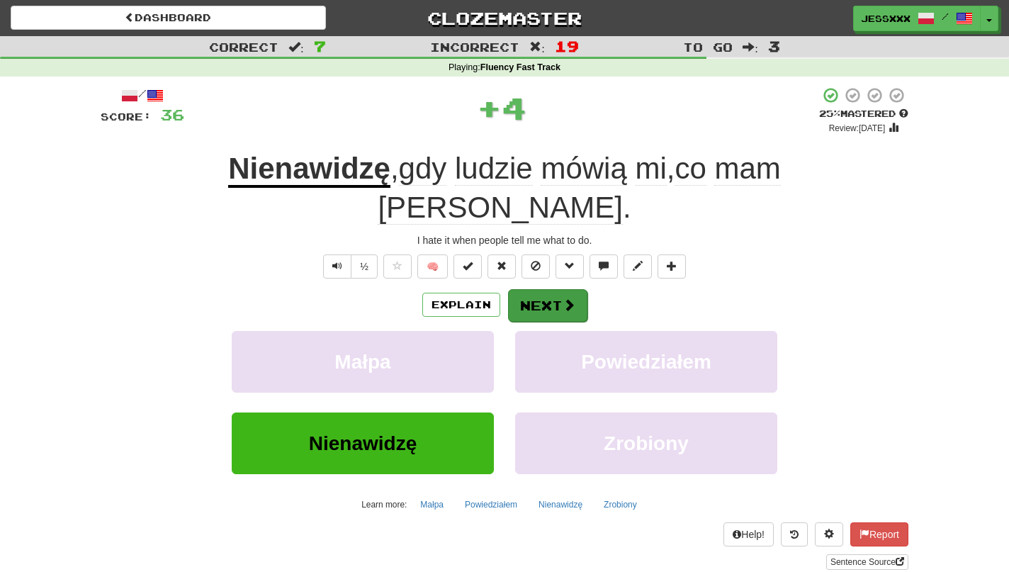
click at [531, 289] on button "Next" at bounding box center [547, 305] width 79 height 33
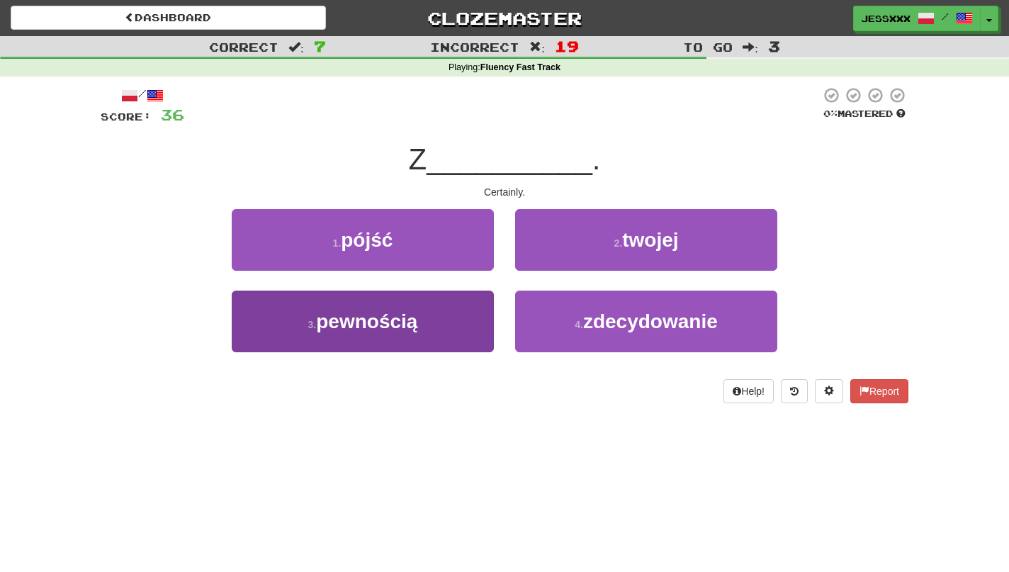
click at [432, 329] on button "3 . pewnością" at bounding box center [363, 322] width 262 height 62
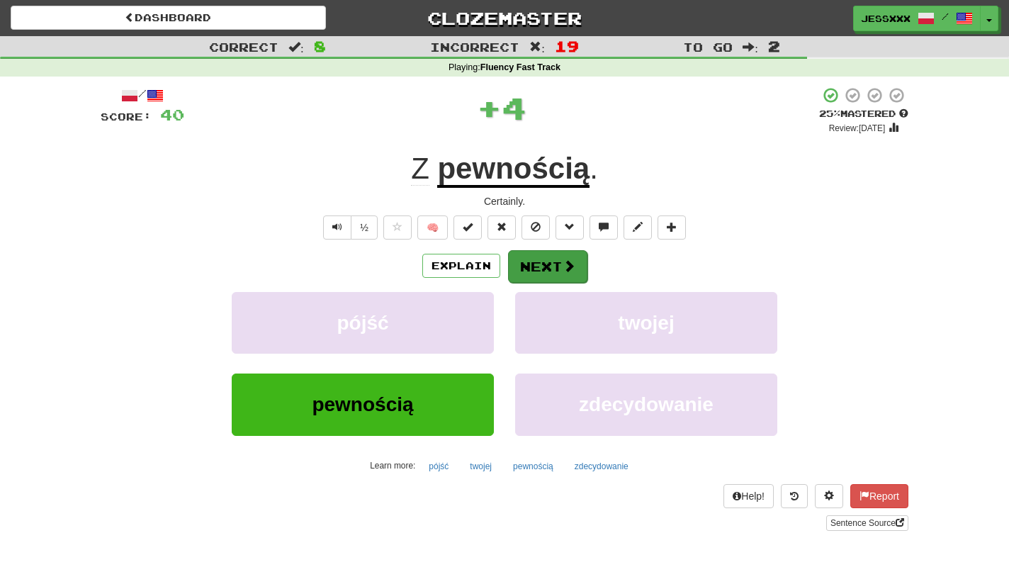
click at [566, 264] on span at bounding box center [569, 265] width 13 height 13
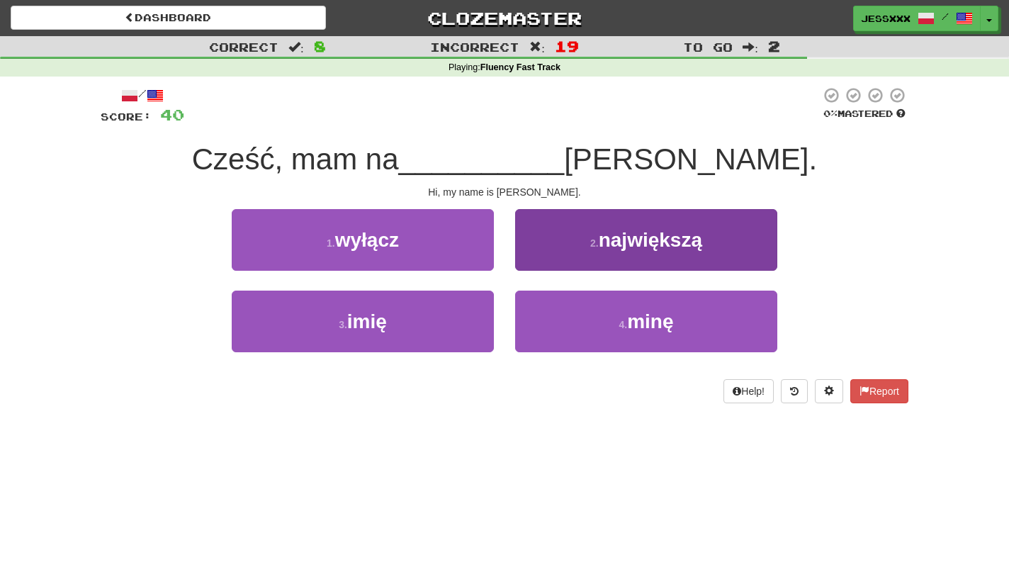
click at [558, 245] on button "2 . największą" at bounding box center [646, 240] width 262 height 62
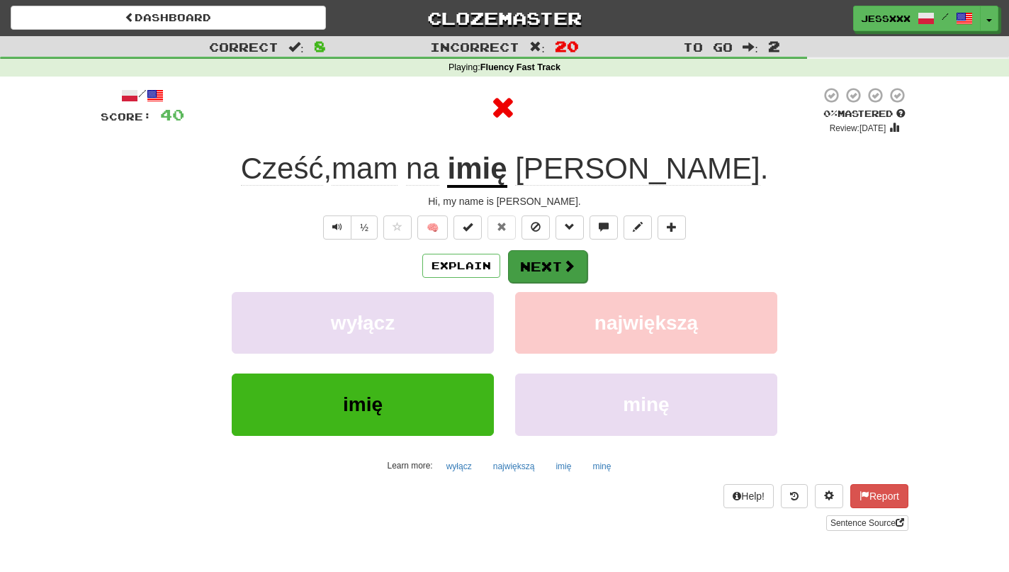
click at [561, 272] on button "Next" at bounding box center [547, 266] width 79 height 33
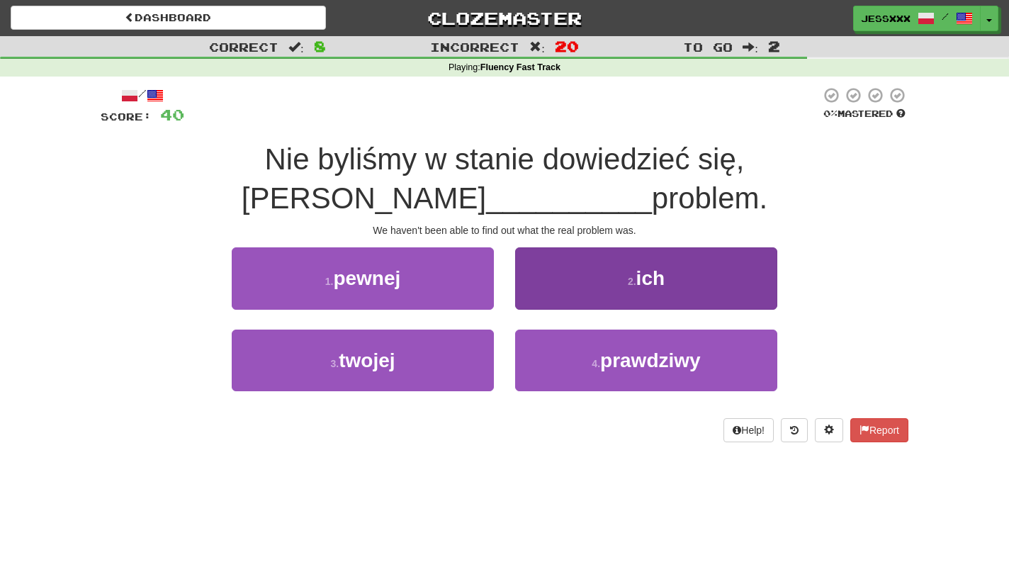
click at [557, 272] on button "2 . ich" at bounding box center [646, 278] width 262 height 62
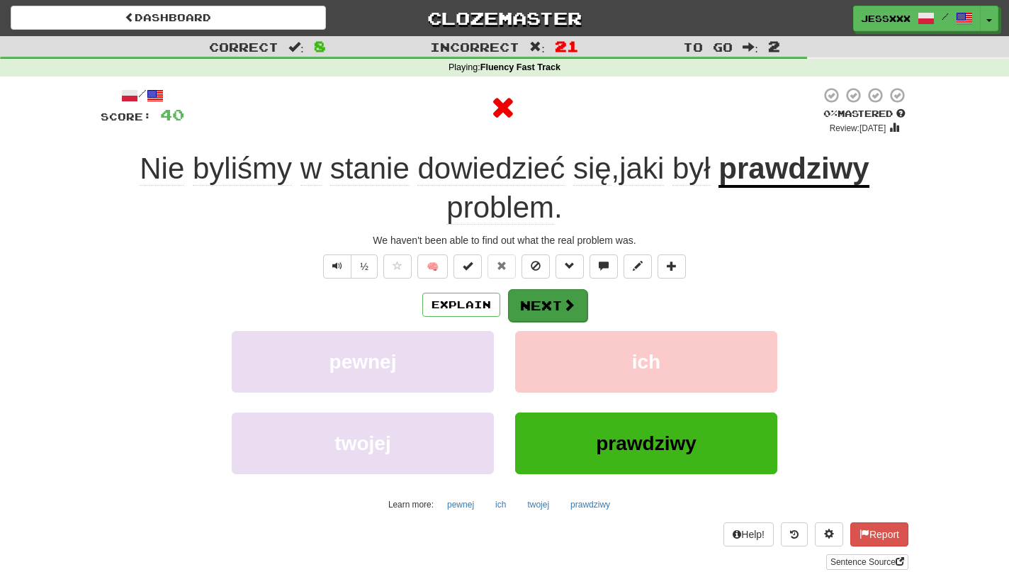
click at [548, 301] on button "Next" at bounding box center [547, 305] width 79 height 33
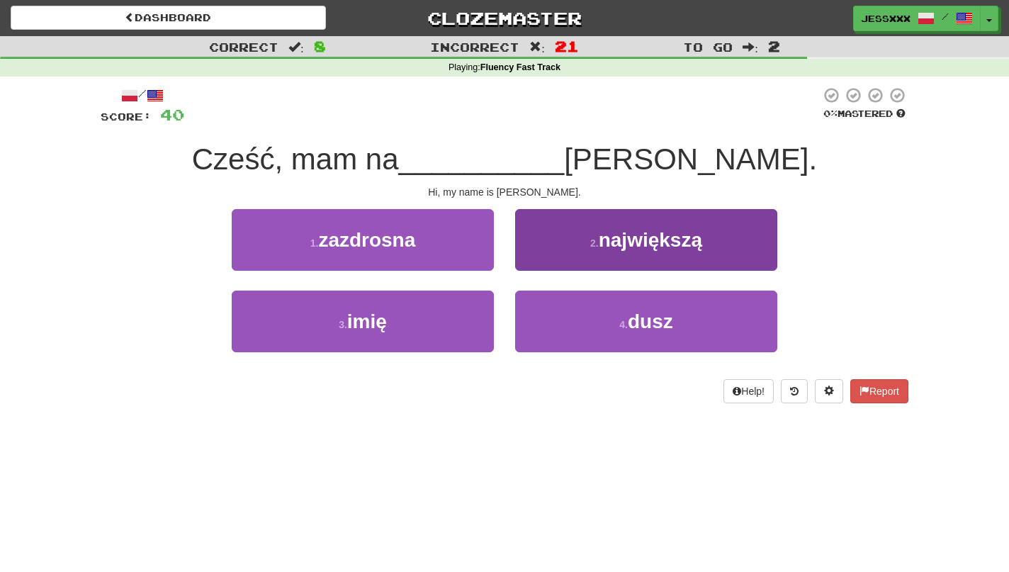
click at [563, 258] on button "2 . największą" at bounding box center [646, 240] width 262 height 62
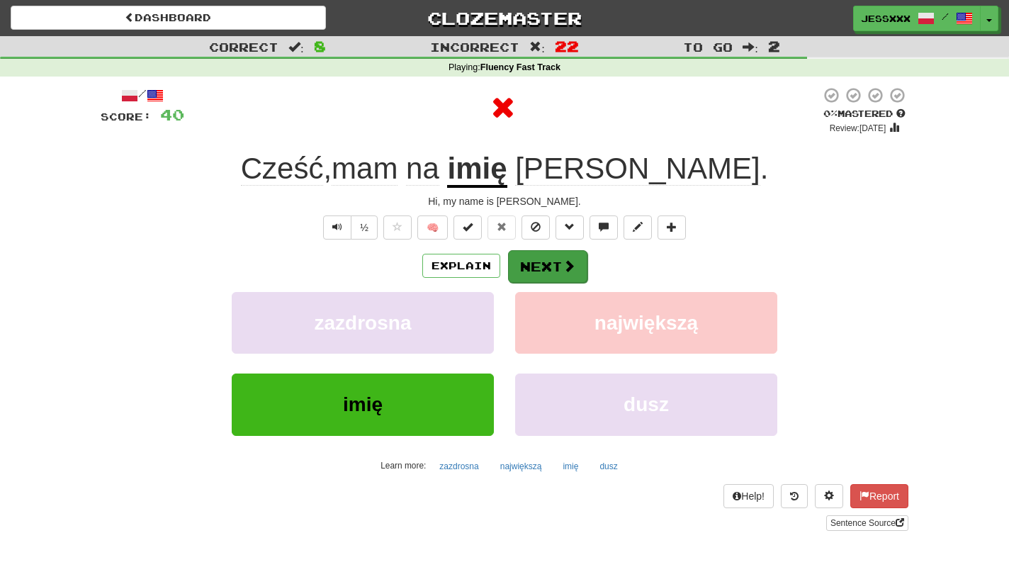
click at [548, 271] on button "Next" at bounding box center [547, 266] width 79 height 33
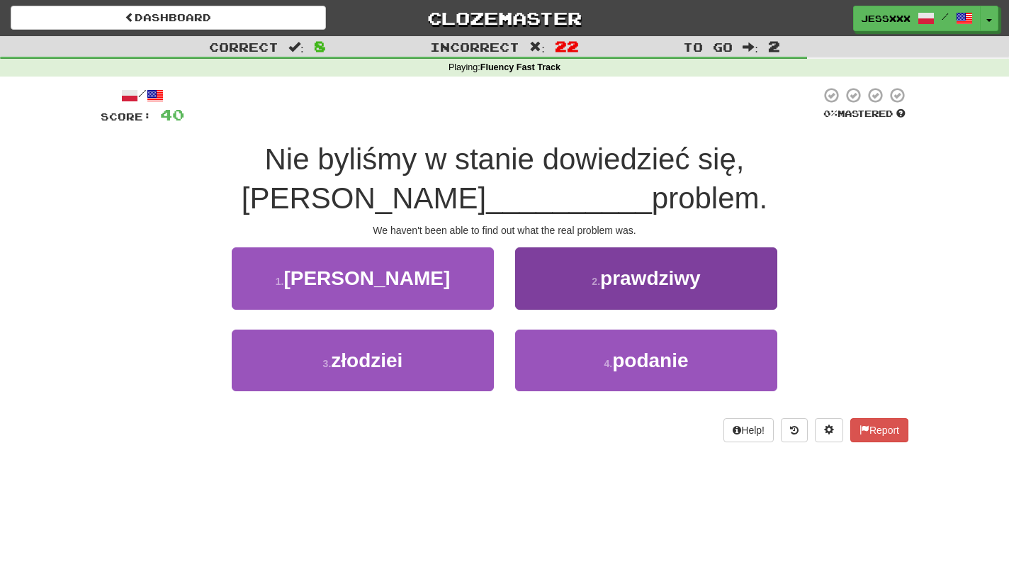
click at [534, 264] on button "2 . prawdziwy" at bounding box center [646, 278] width 262 height 62
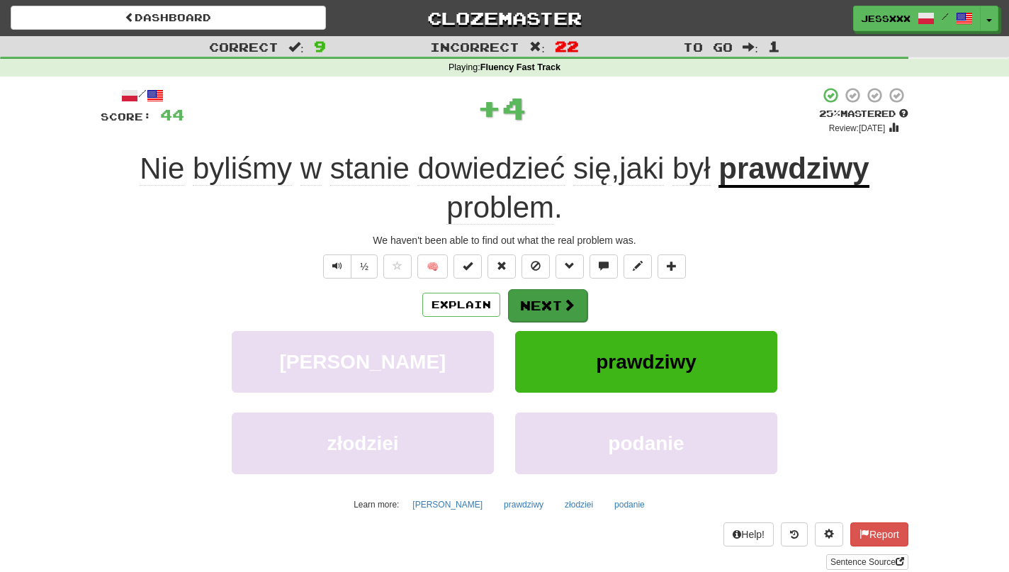
click at [525, 300] on button "Next" at bounding box center [547, 305] width 79 height 33
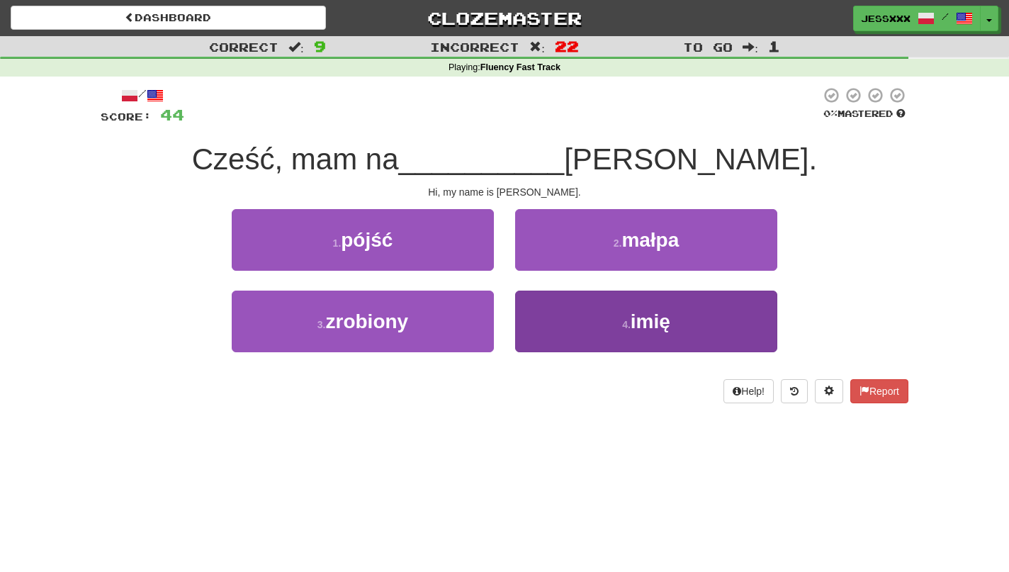
click at [584, 334] on button "4 . imię" at bounding box center [646, 322] width 262 height 62
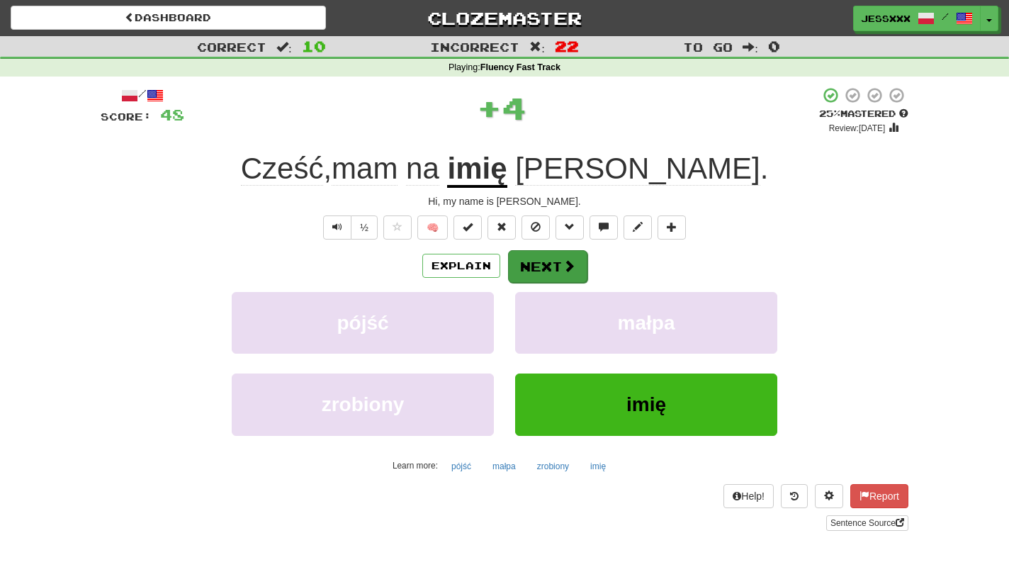
click at [553, 261] on button "Next" at bounding box center [547, 266] width 79 height 33
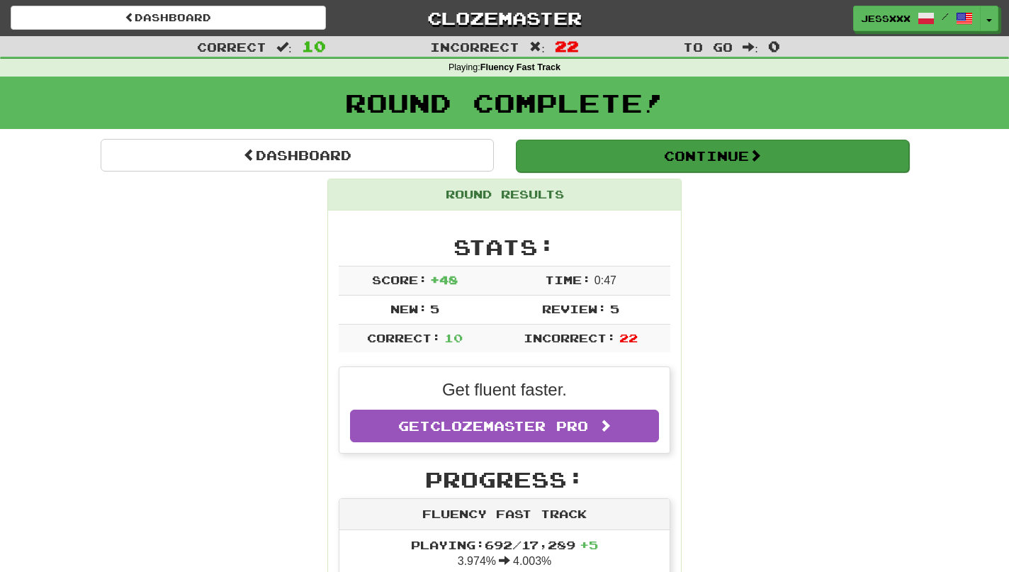
click at [577, 139] on div "Continue" at bounding box center [712, 155] width 415 height 33
click at [557, 156] on button "Continue" at bounding box center [712, 156] width 393 height 33
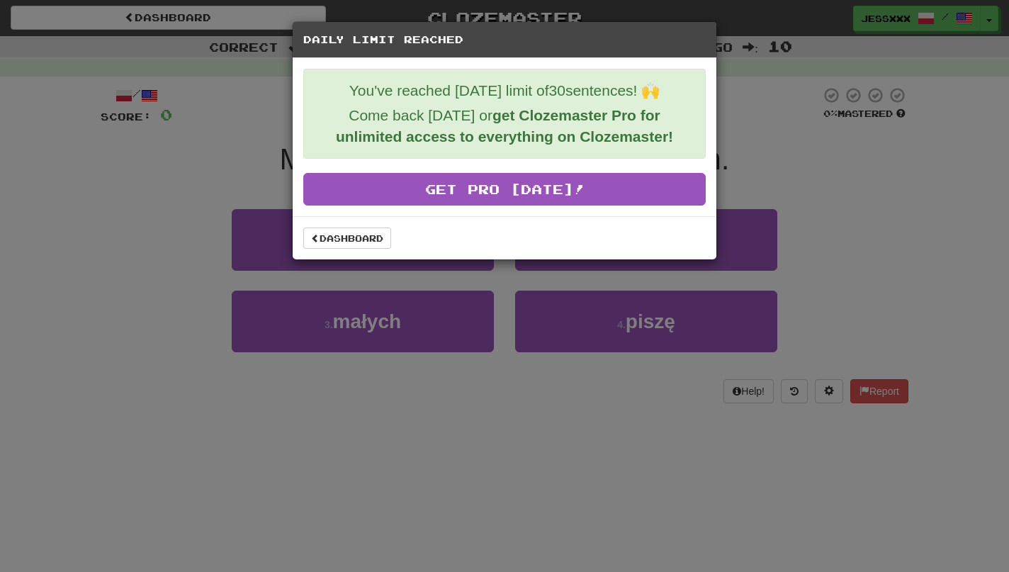
click at [154, 23] on div "Daily Limit Reached You've reached [DATE] limit of 30 sentences! 🙌 Come back [D…" at bounding box center [504, 286] width 1009 height 572
click at [346, 235] on link "Dashboard" at bounding box center [347, 237] width 88 height 21
